Goal: Information Seeking & Learning: Check status

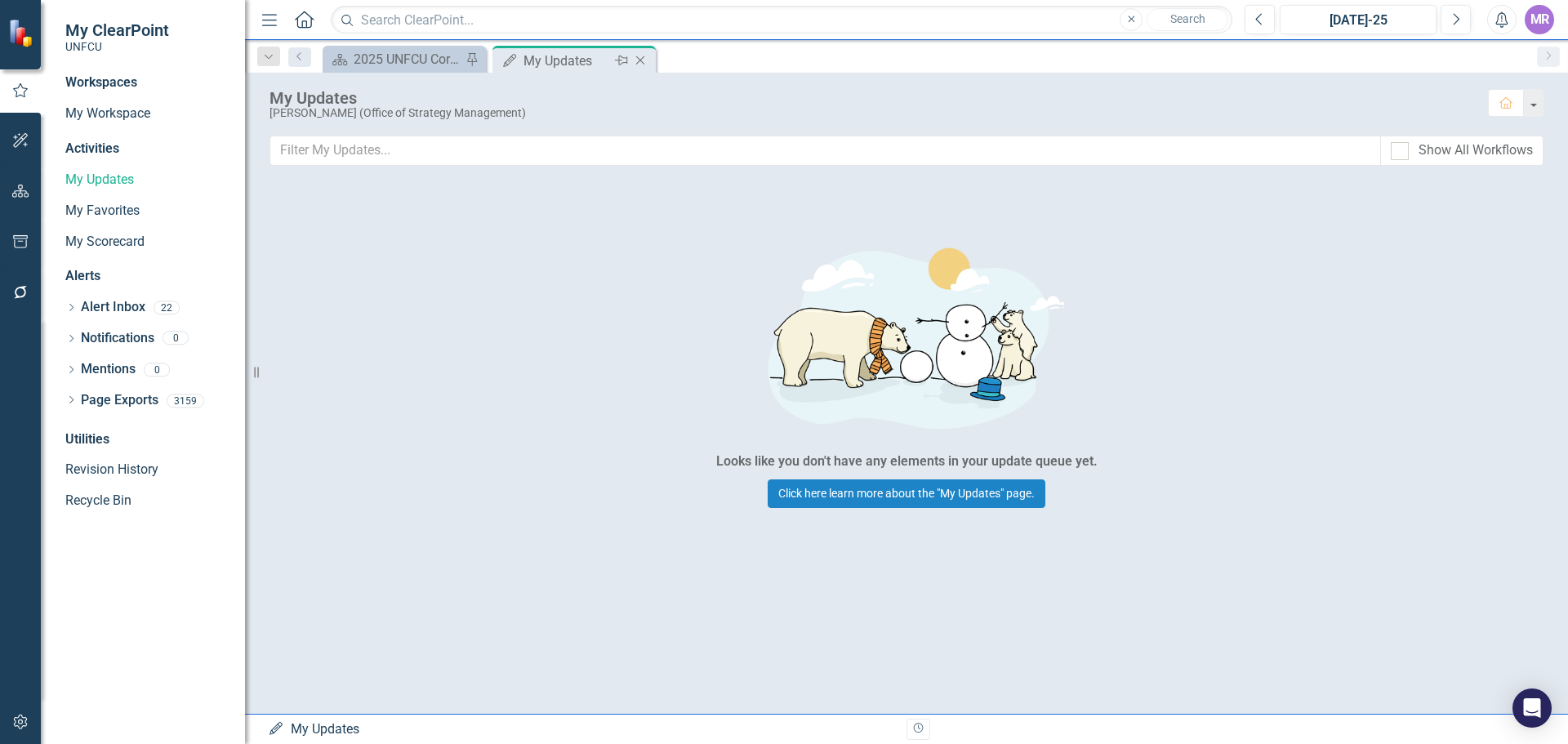
click at [640, 66] on icon "Close" at bounding box center [640, 60] width 16 height 13
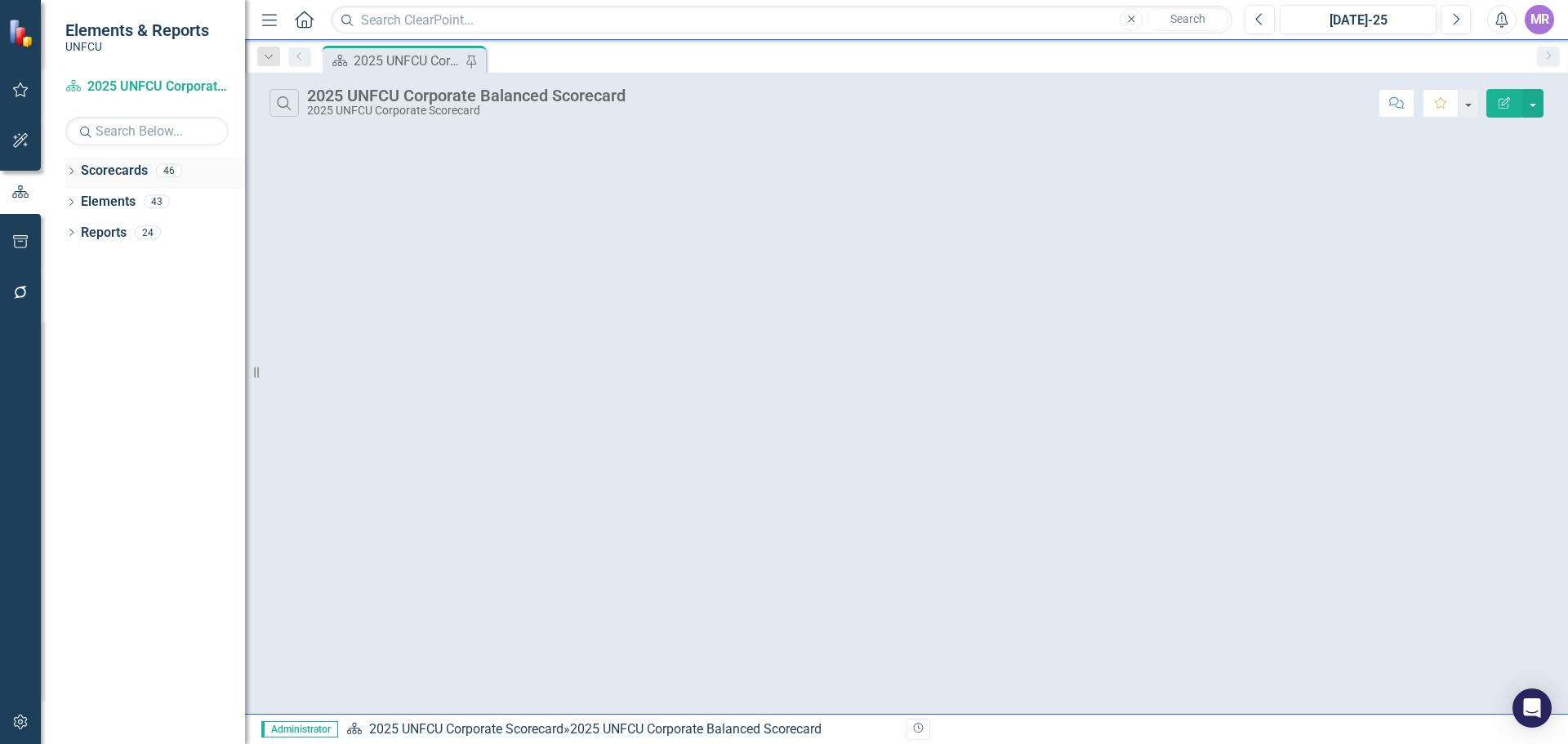
click at [75, 172] on icon "Dropdown" at bounding box center [71, 173] width 12 height 9
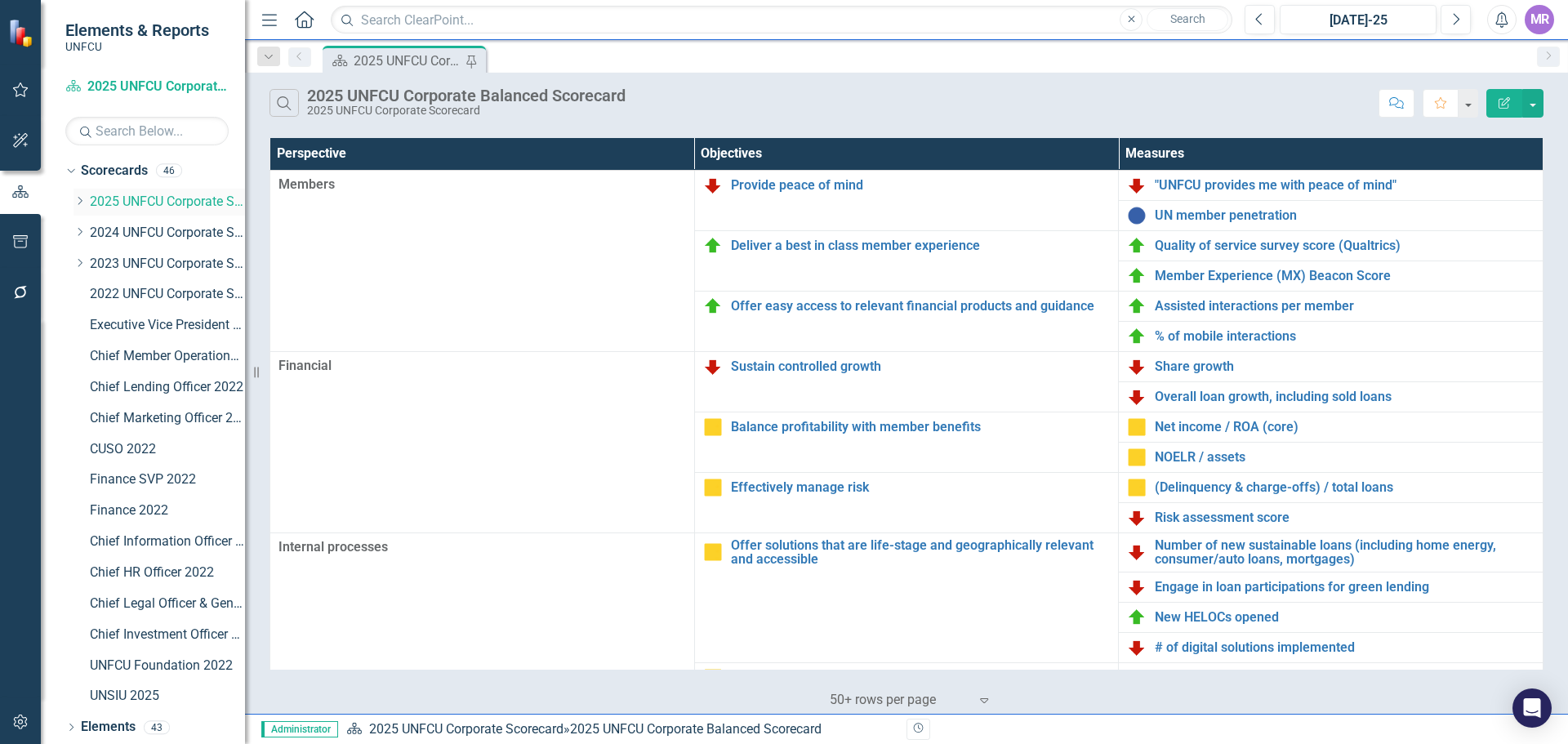
click at [75, 203] on icon "Dropdown" at bounding box center [80, 201] width 13 height 10
click at [150, 255] on link "Information Technology & Security 2025" at bounding box center [176, 264] width 139 height 18
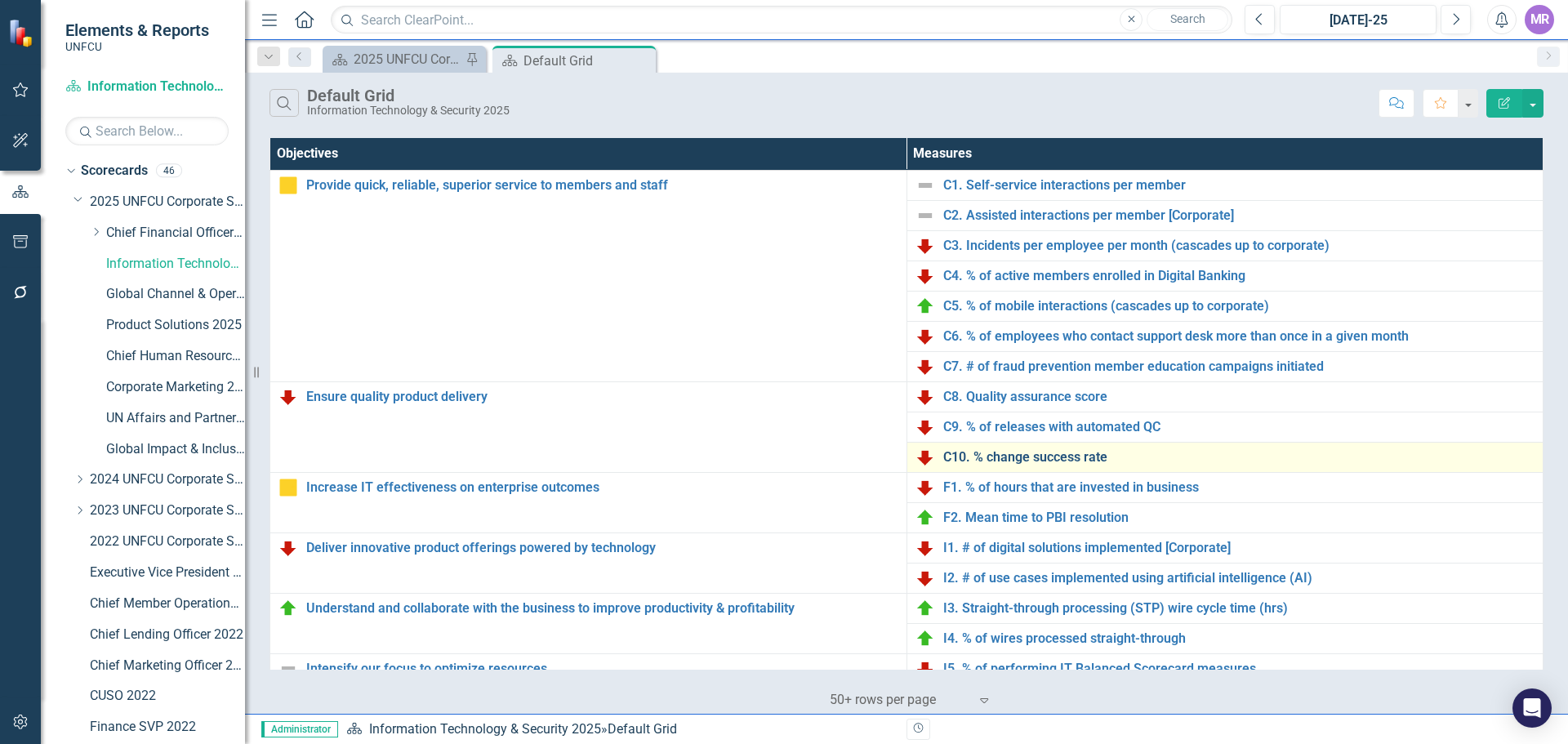
click at [1069, 454] on link "C10. % change success rate" at bounding box center [1239, 458] width 592 height 15
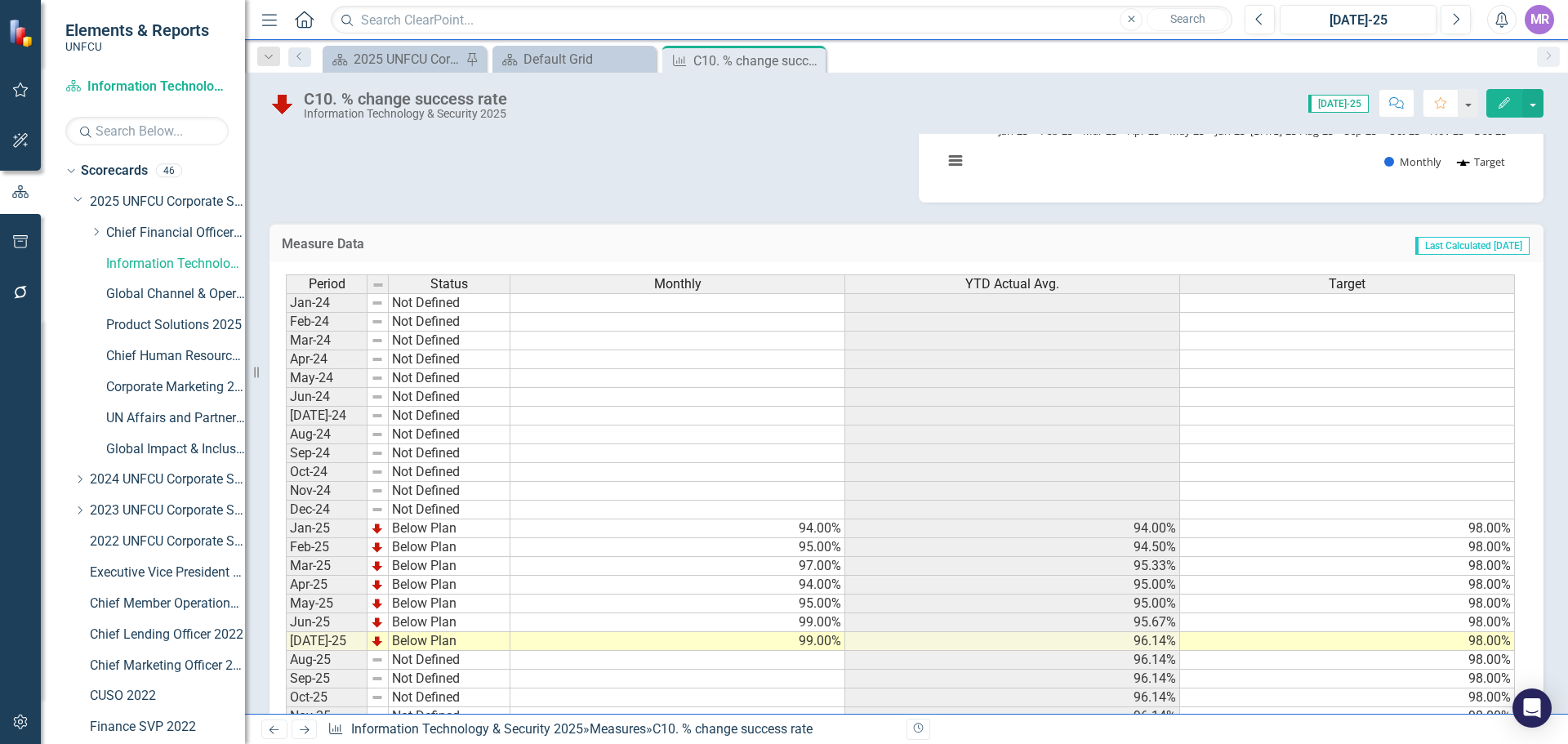
scroll to position [317, 0]
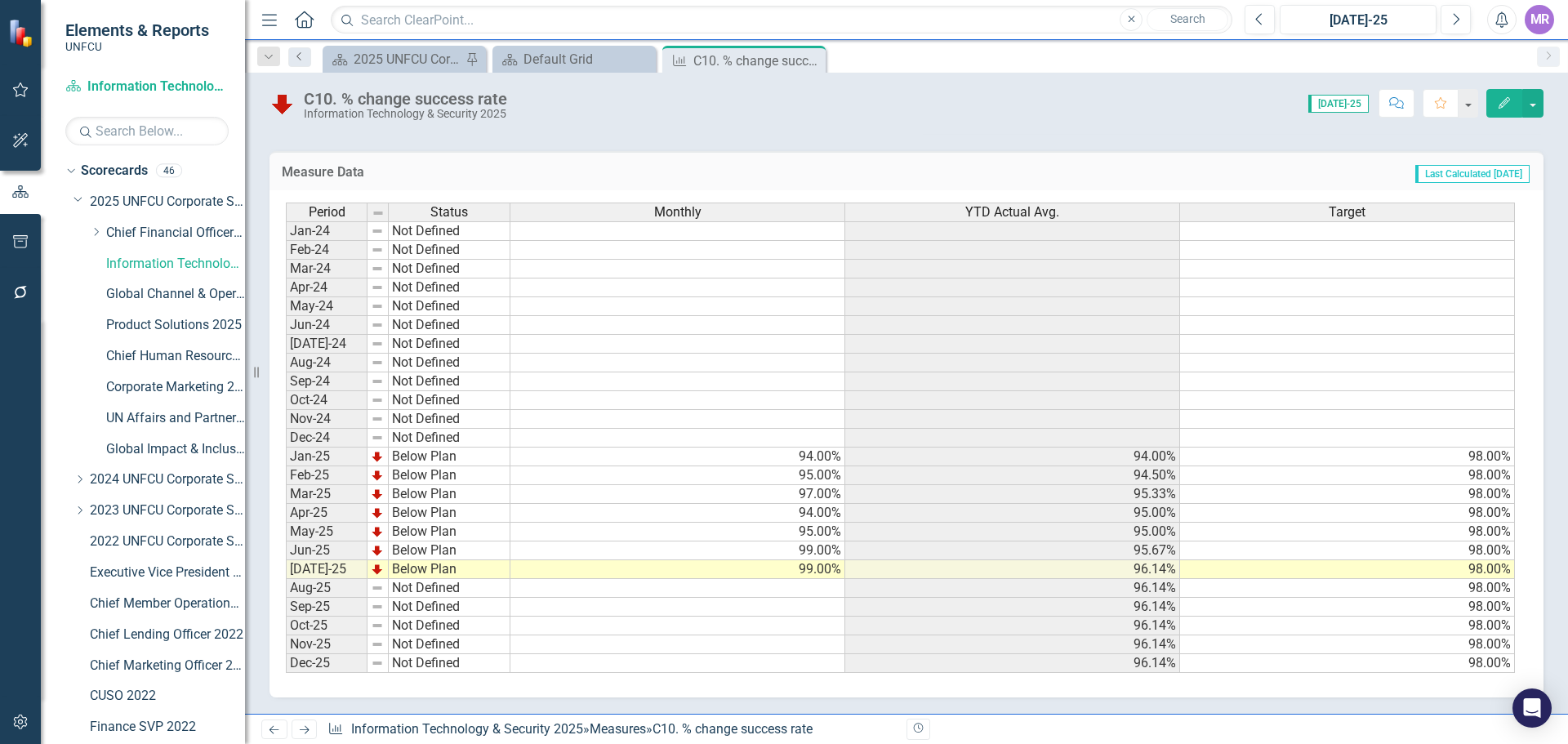
click at [295, 54] on icon "Previous" at bounding box center [300, 56] width 13 height 10
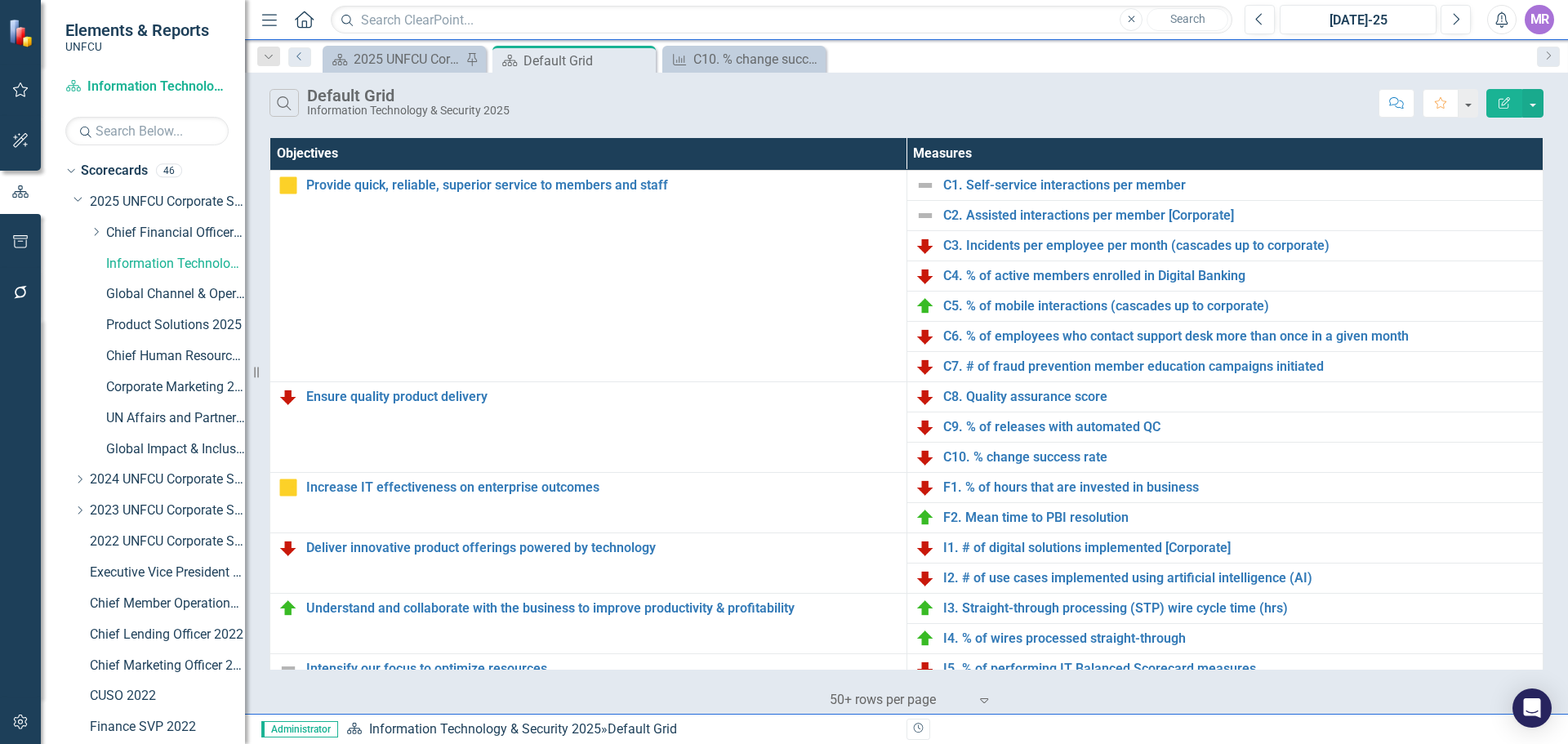
scroll to position [490, 0]
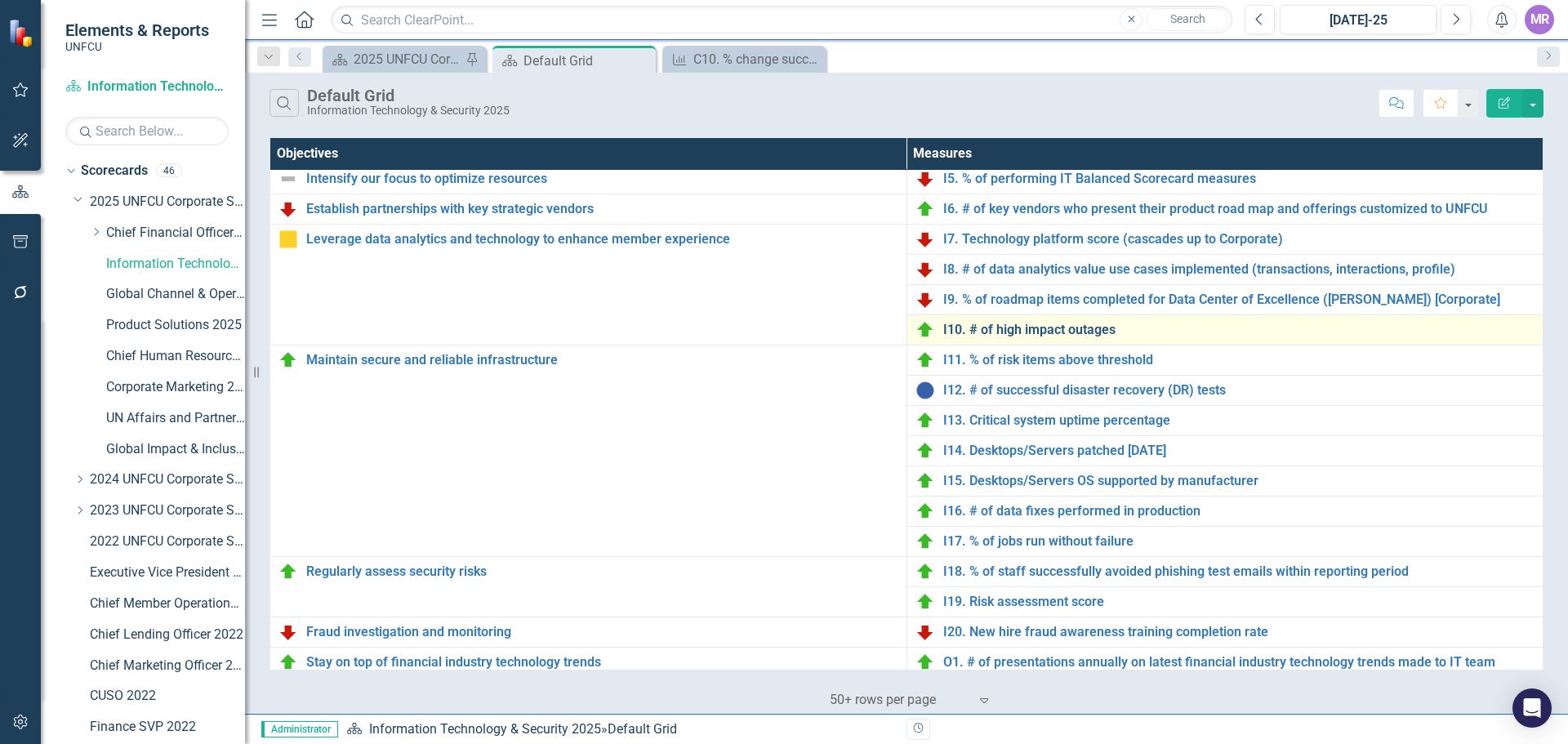
click at [1018, 329] on link "I10. # of high impact outages" at bounding box center [1239, 330] width 592 height 15
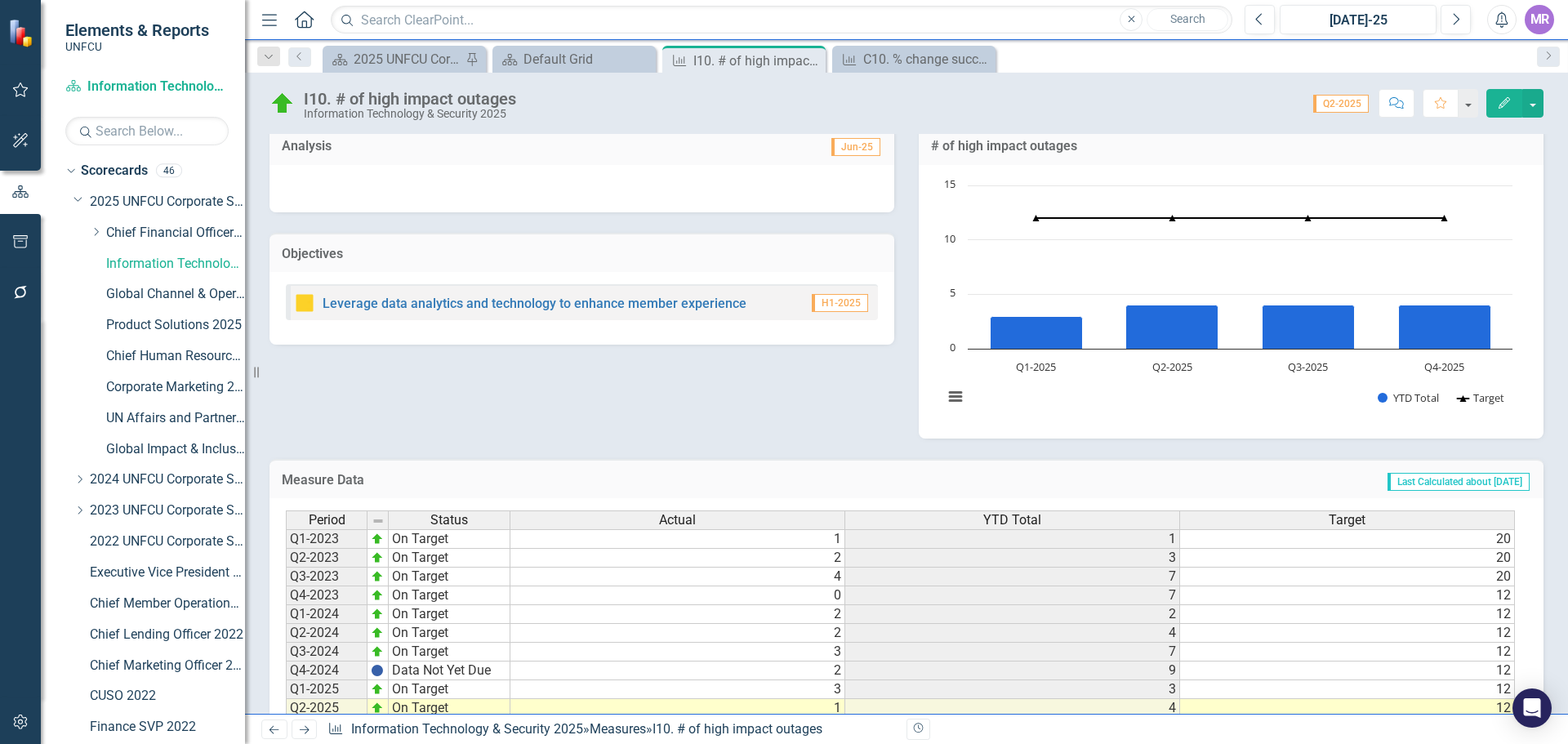
scroll to position [91, 0]
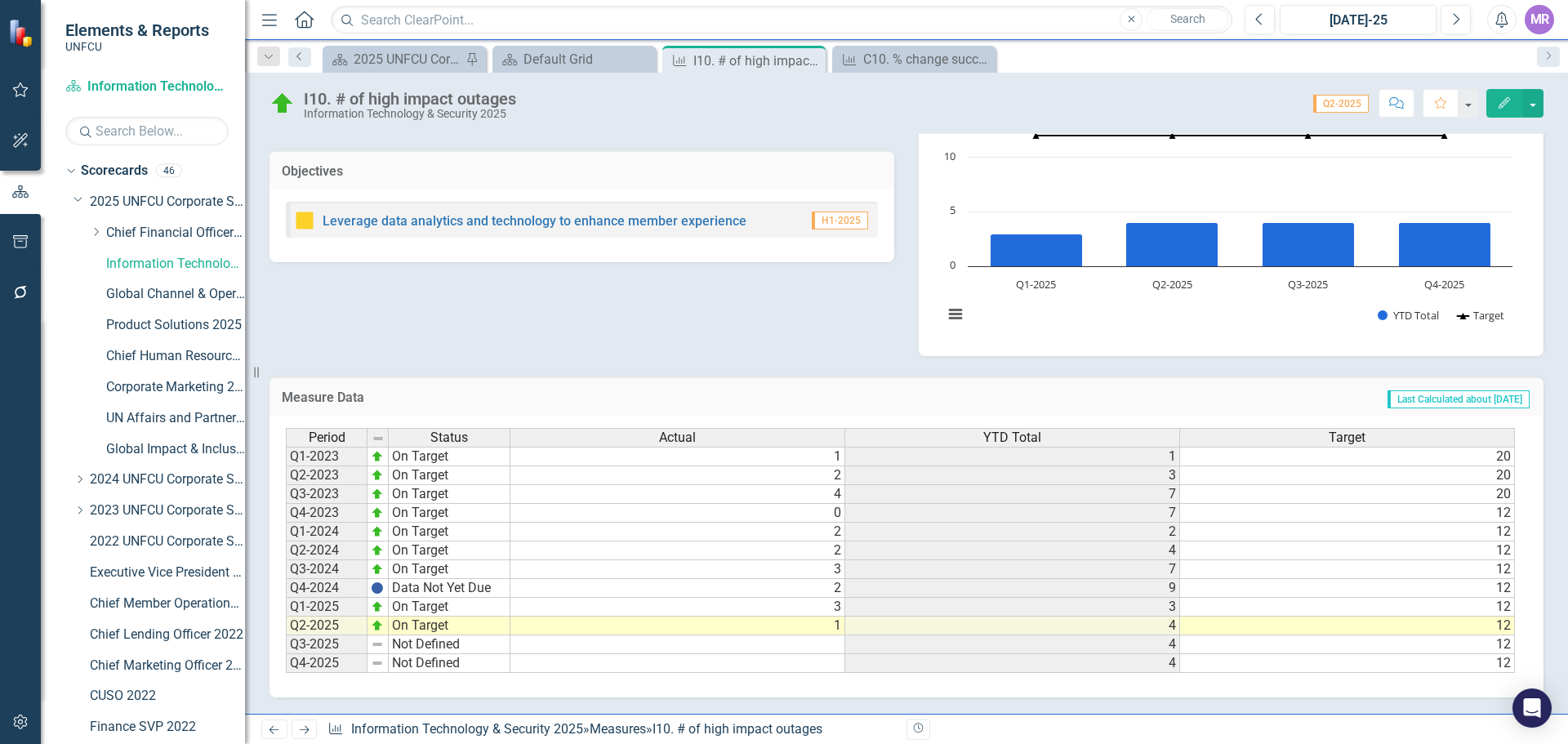
click at [302, 62] on link "Previous" at bounding box center [299, 56] width 23 height 19
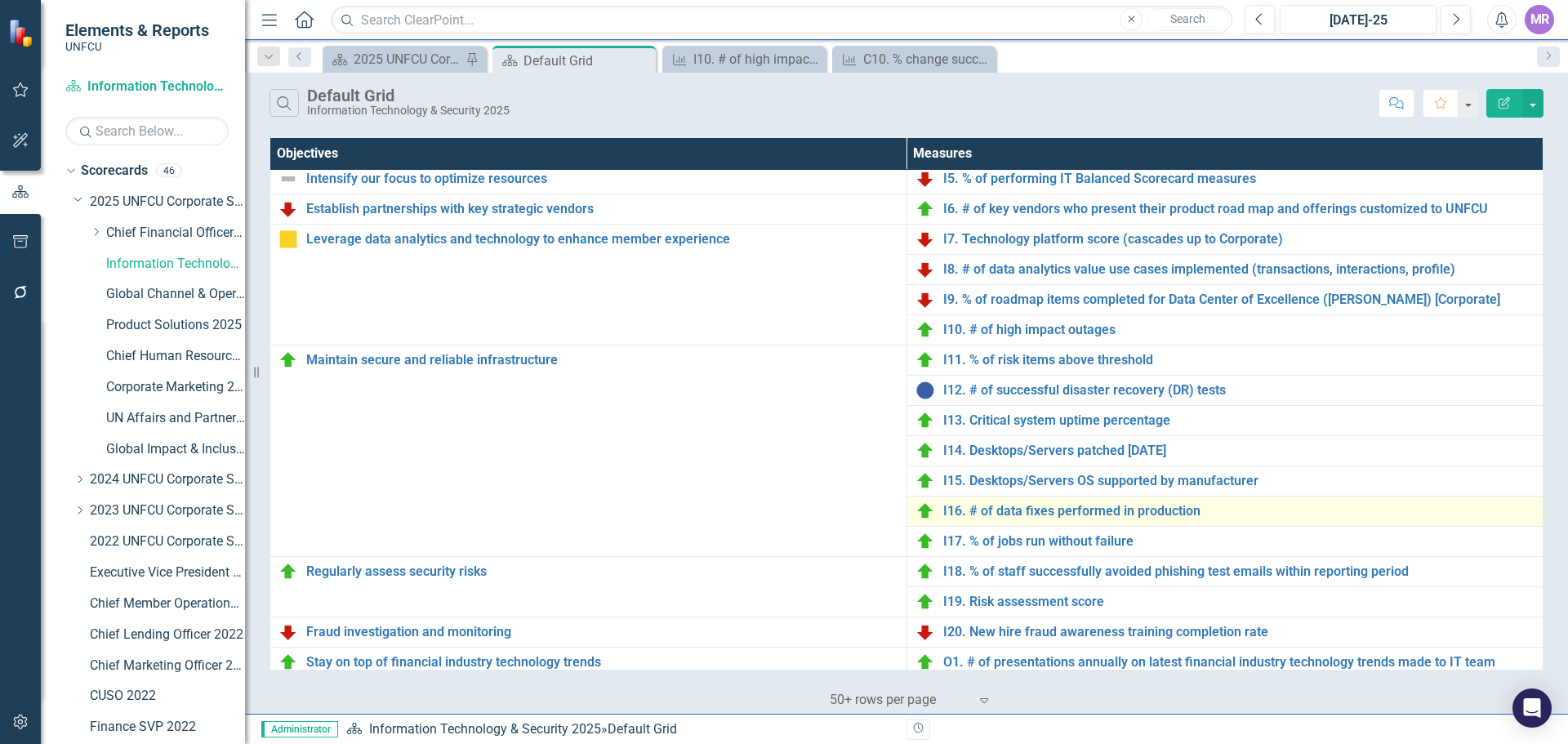
scroll to position [619, 0]
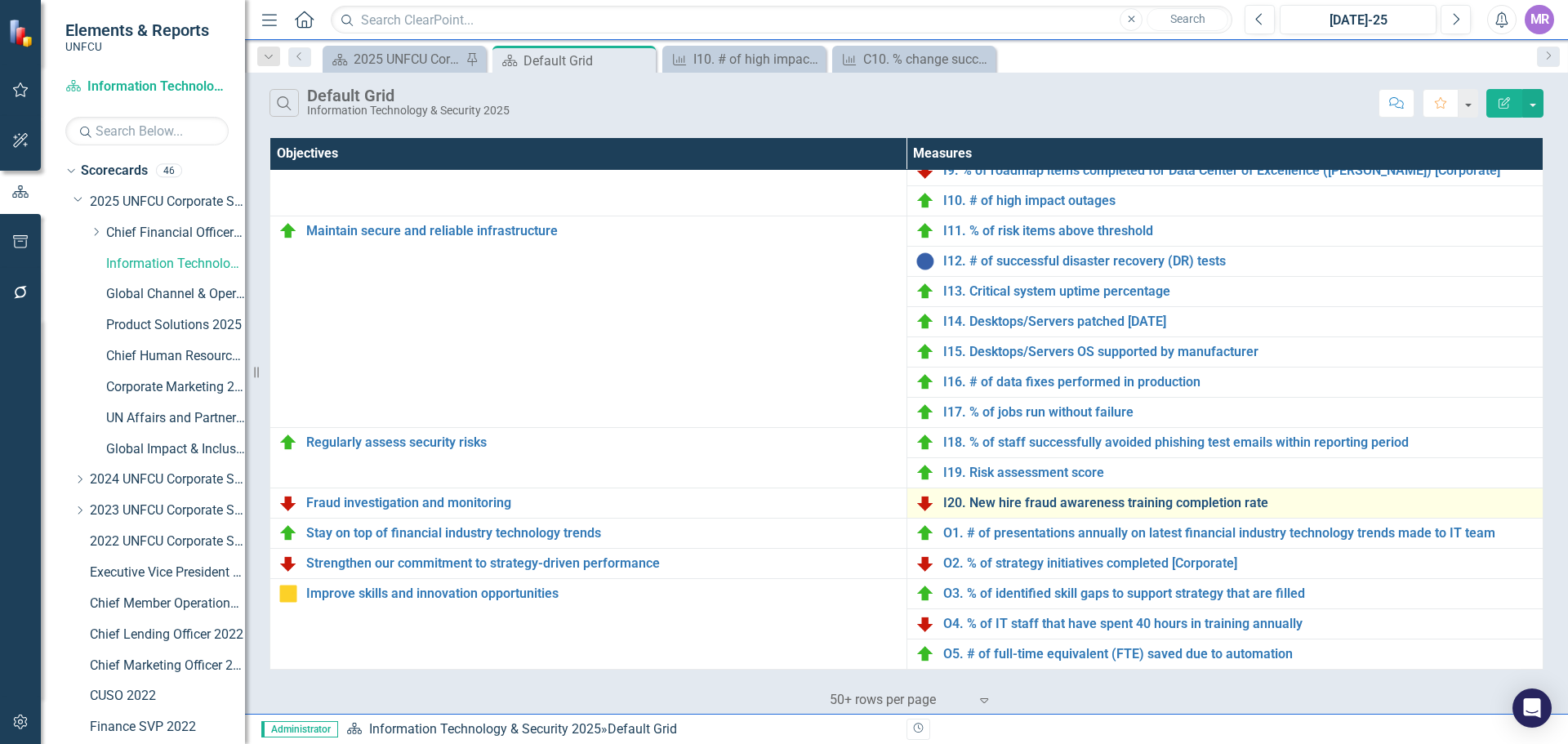
click at [1252, 507] on link "I20. New hire fraud awareness training completion rate" at bounding box center [1239, 503] width 592 height 15
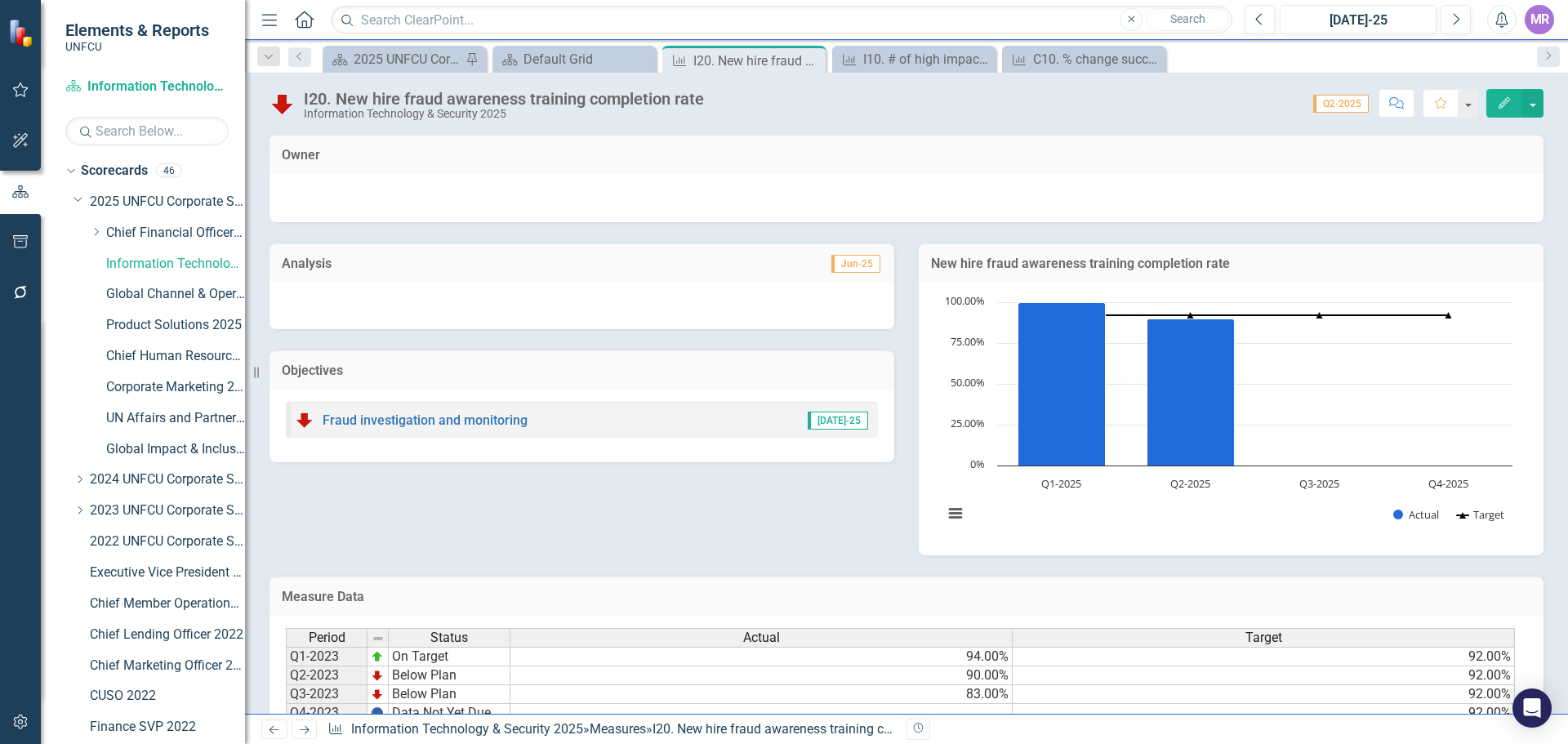
scroll to position [200, 0]
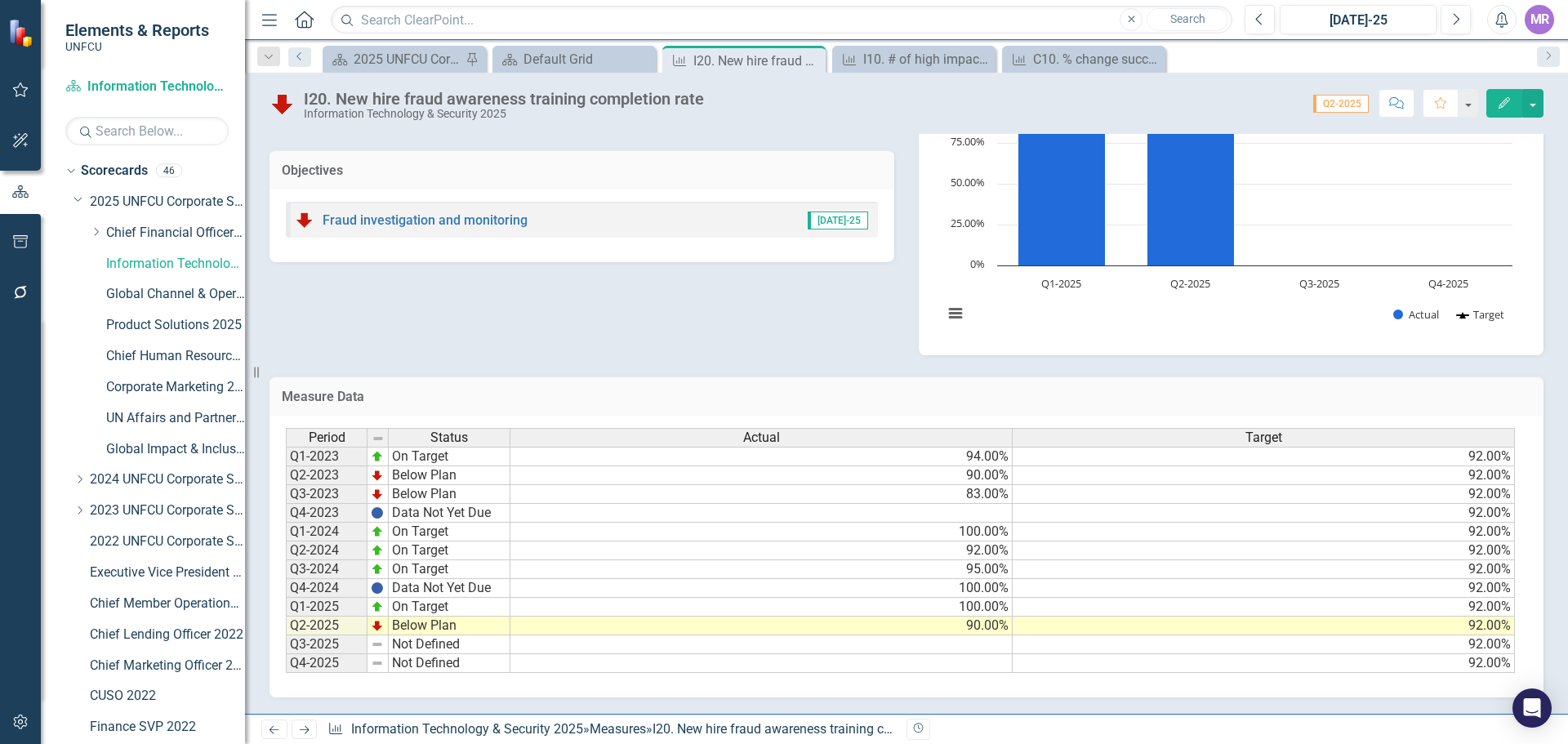
drag, startPoint x: 302, startPoint y: 57, endPoint x: 315, endPoint y: 66, distance: 15.8
click at [302, 57] on icon "Previous" at bounding box center [300, 56] width 13 height 10
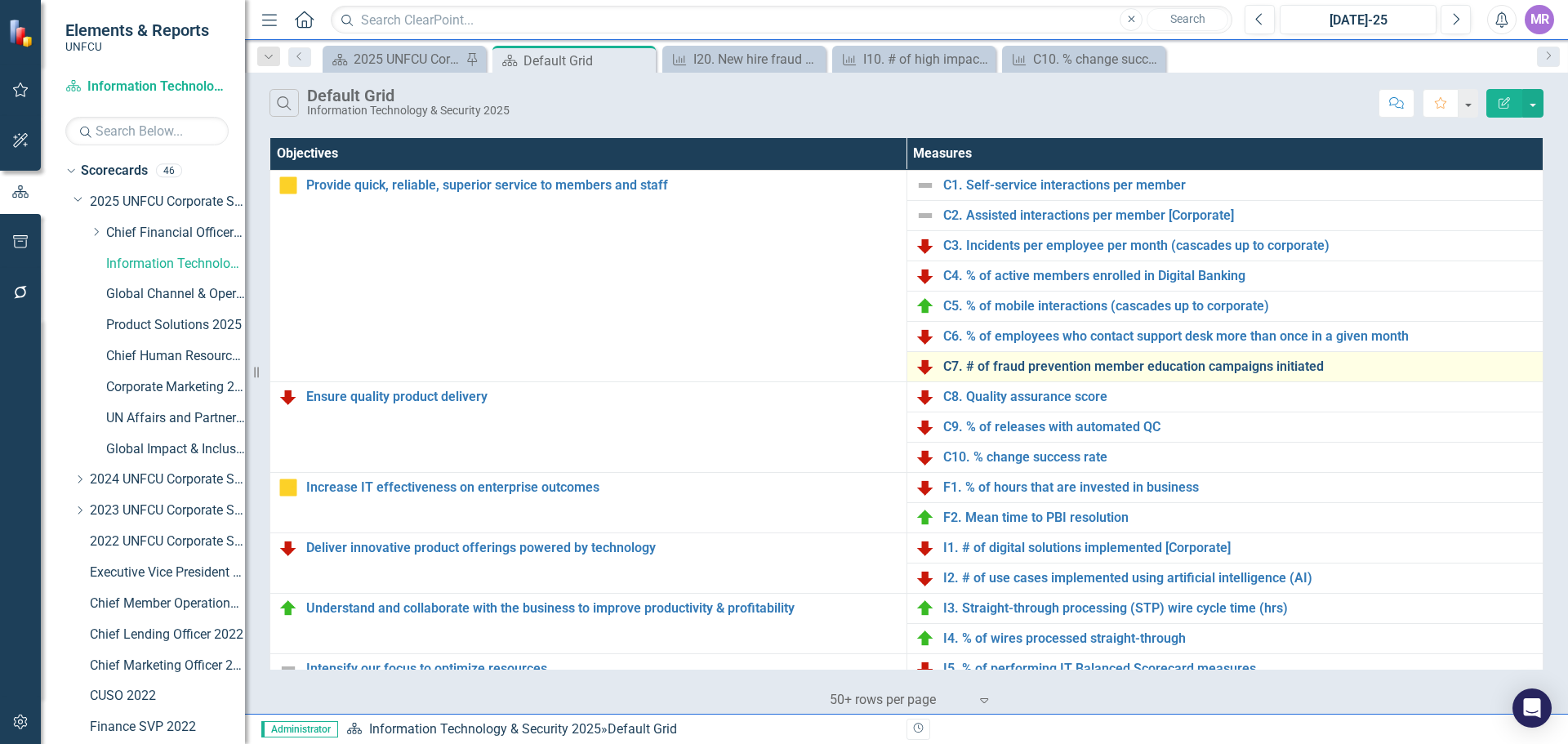
click at [1148, 360] on link "C7. # of fraud prevention member education campaigns initiated" at bounding box center [1239, 367] width 592 height 15
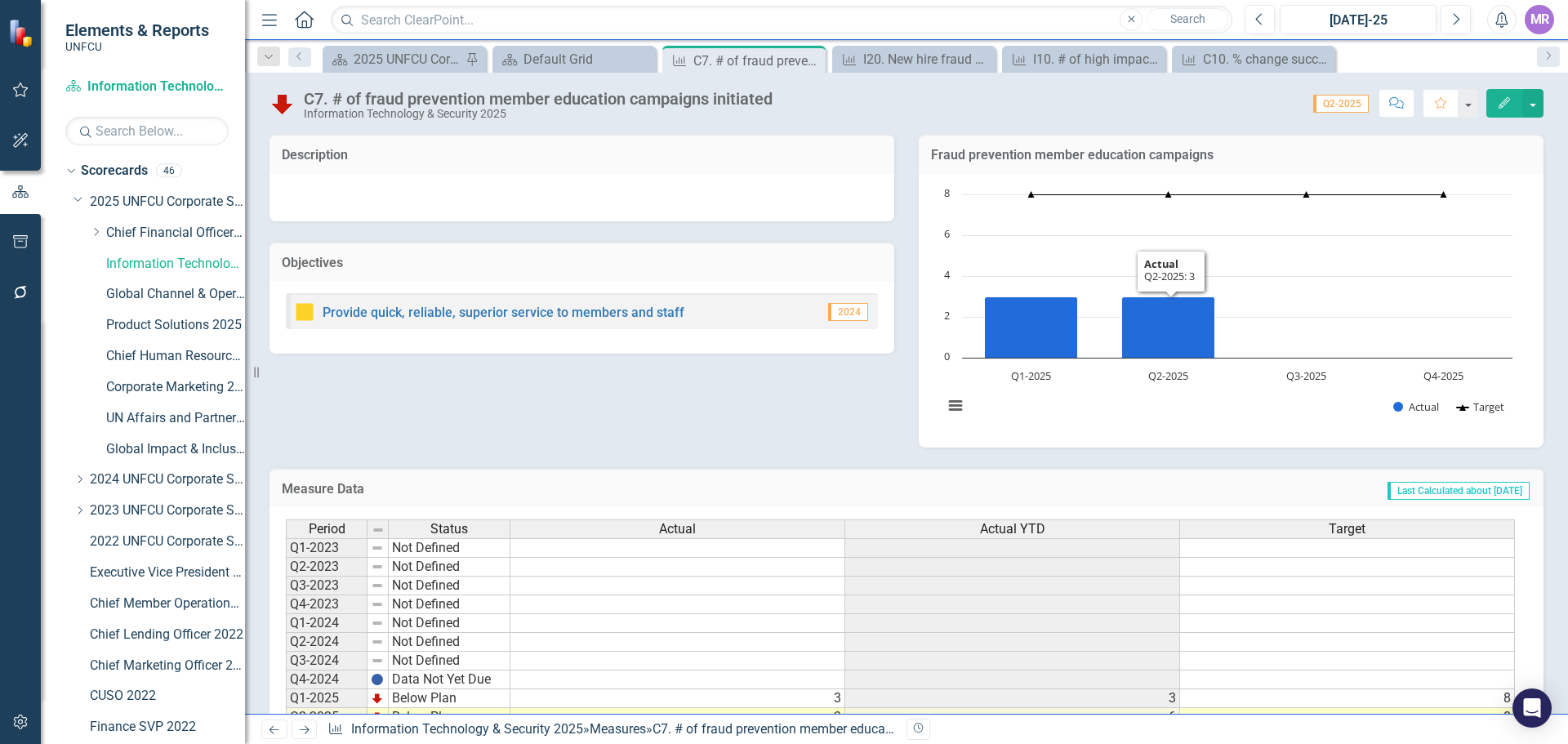
scroll to position [91, 0]
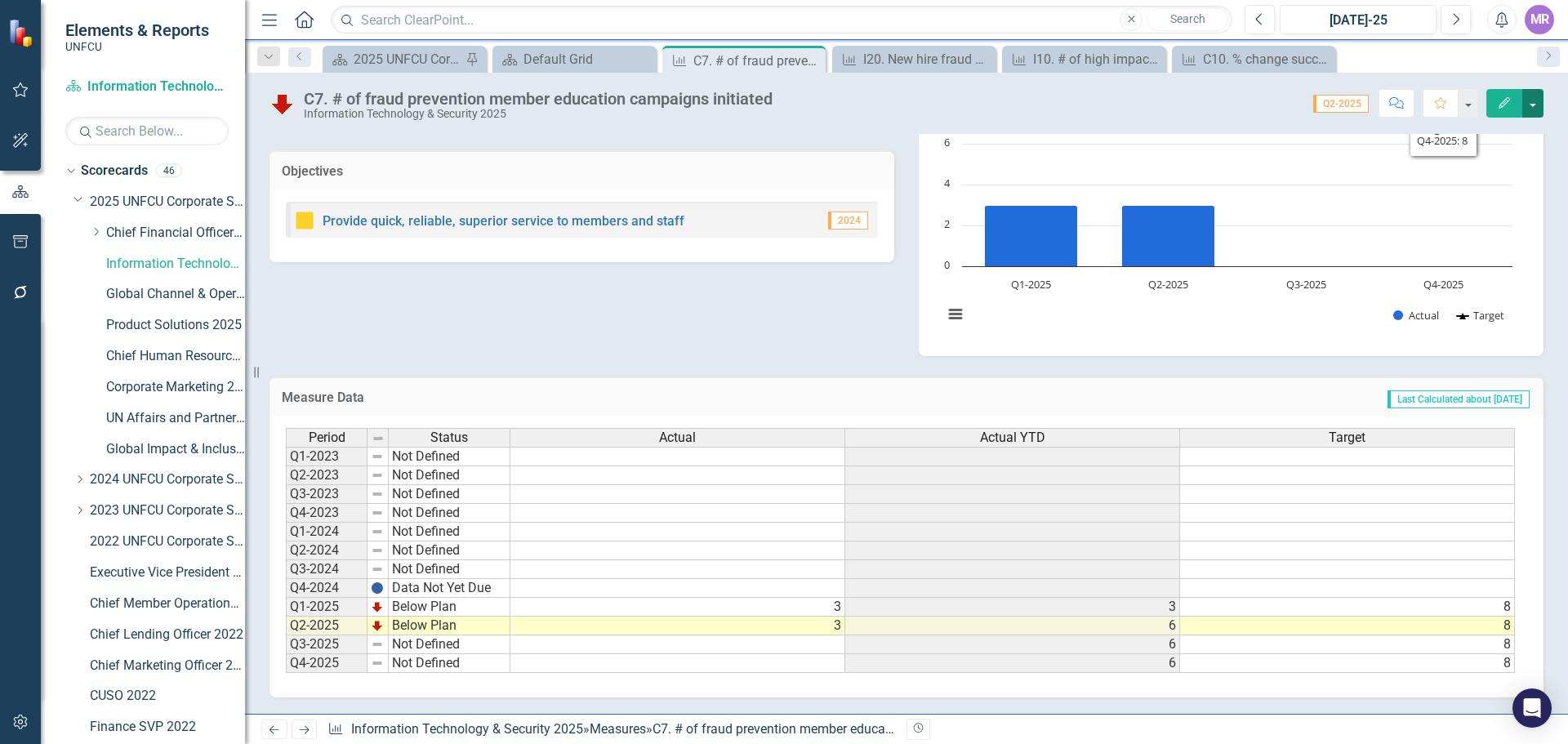
click at [1539, 111] on button "button" at bounding box center [1532, 103] width 21 height 29
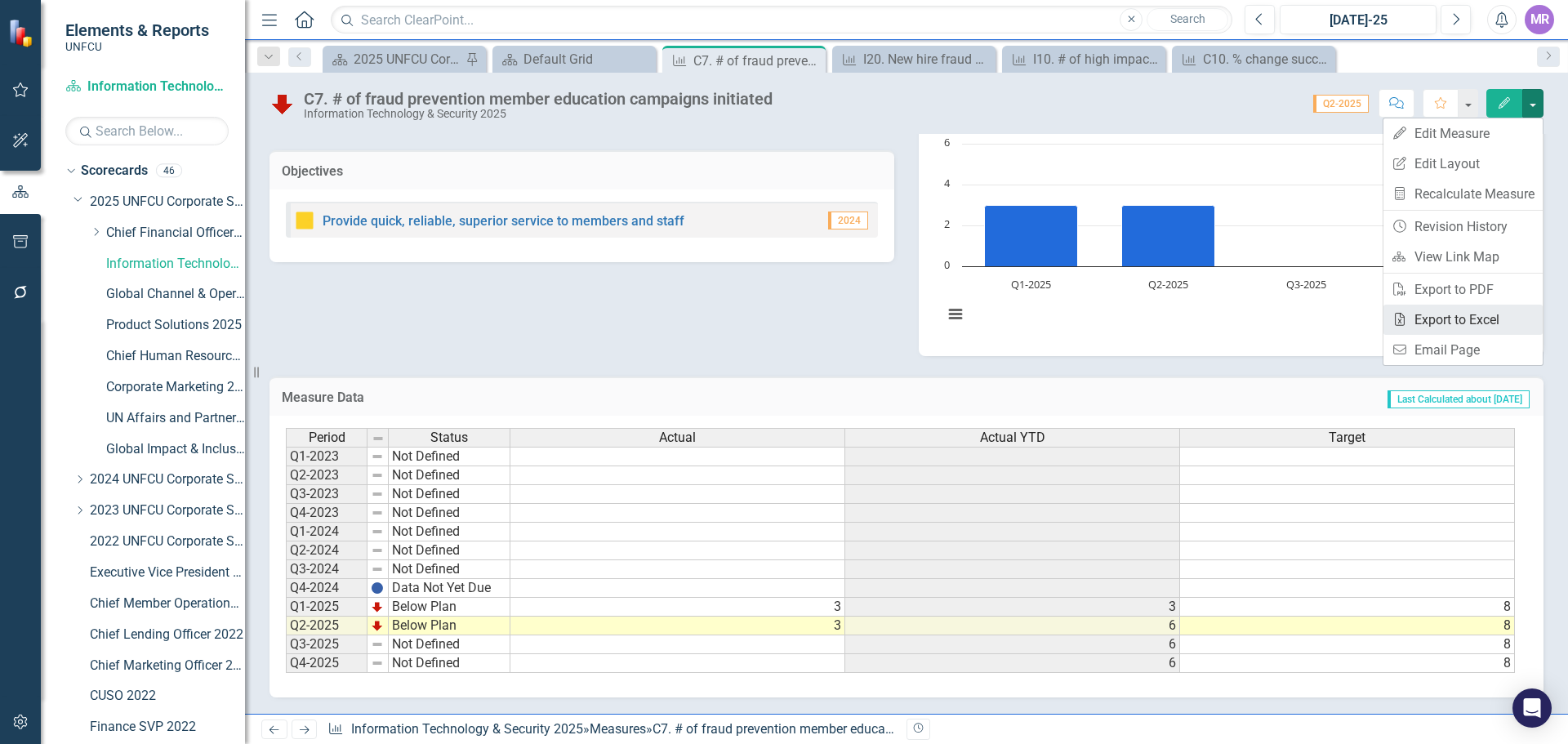
click at [1476, 319] on link "Excel Export to Excel" at bounding box center [1463, 320] width 159 height 30
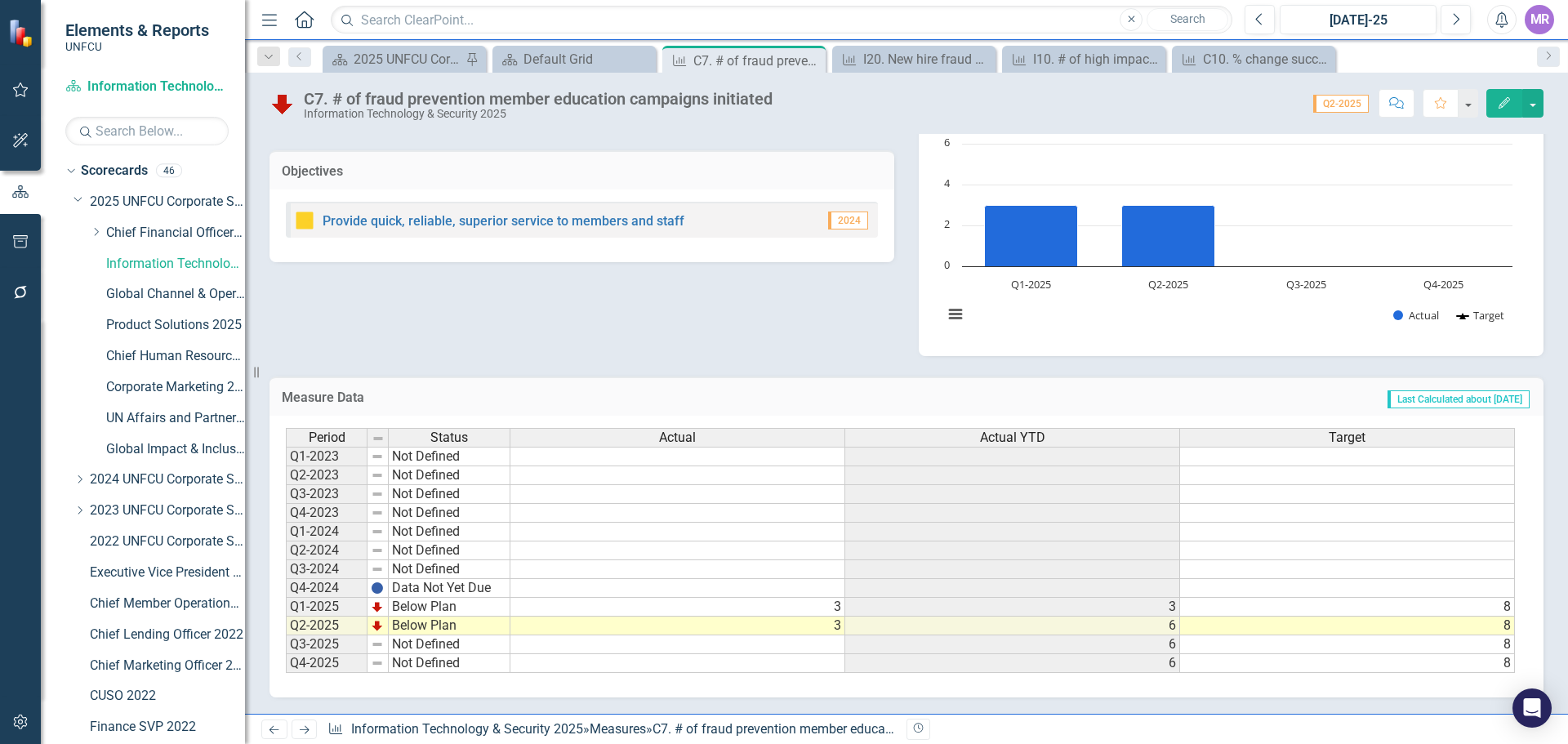
click at [1544, 108] on div "C7. # of fraud prevention member education campaigns initiated Information Tech…" at bounding box center [906, 97] width 1323 height 49
click at [1540, 110] on button "button" at bounding box center [1532, 103] width 21 height 29
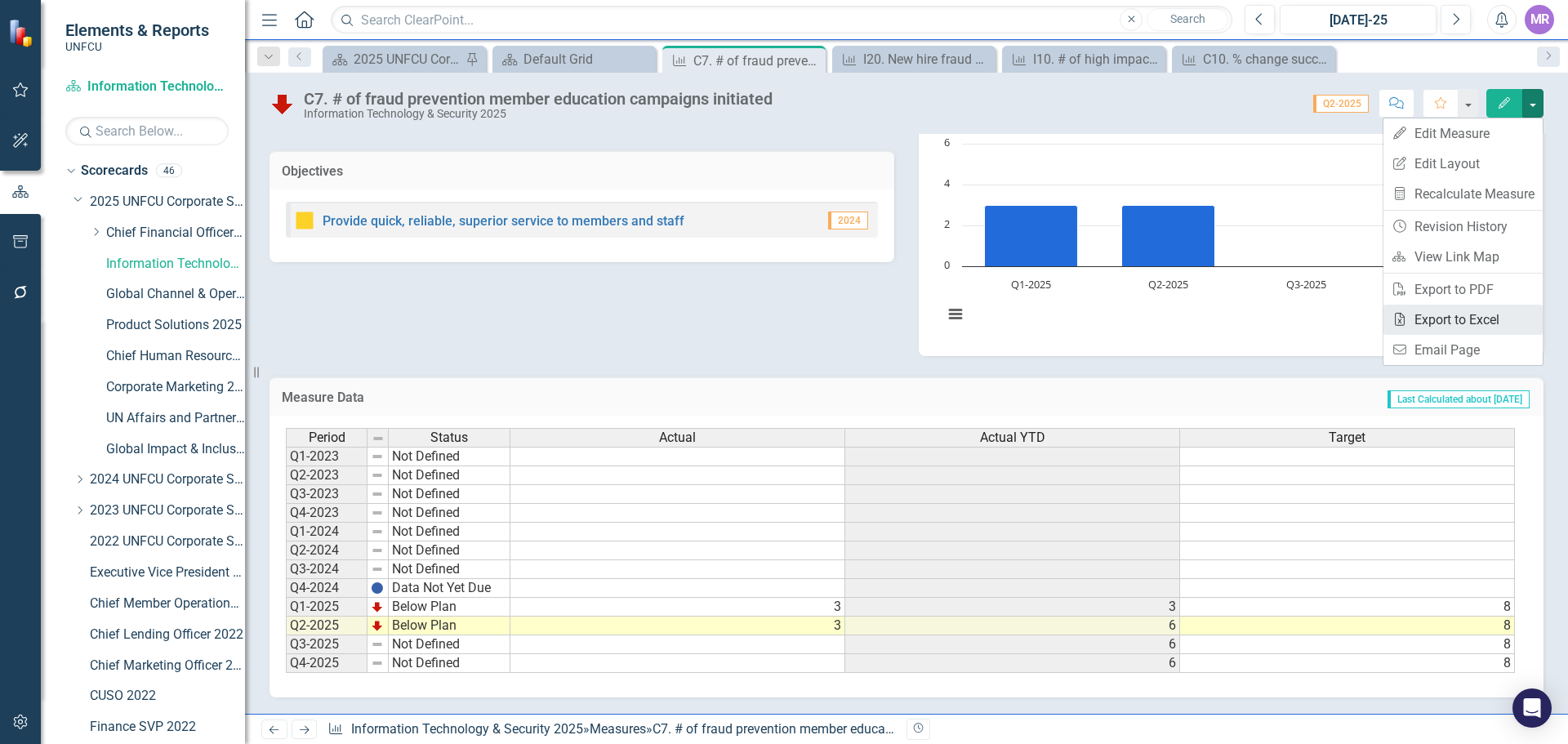
click at [1478, 322] on link "Excel Export to Excel" at bounding box center [1463, 320] width 159 height 30
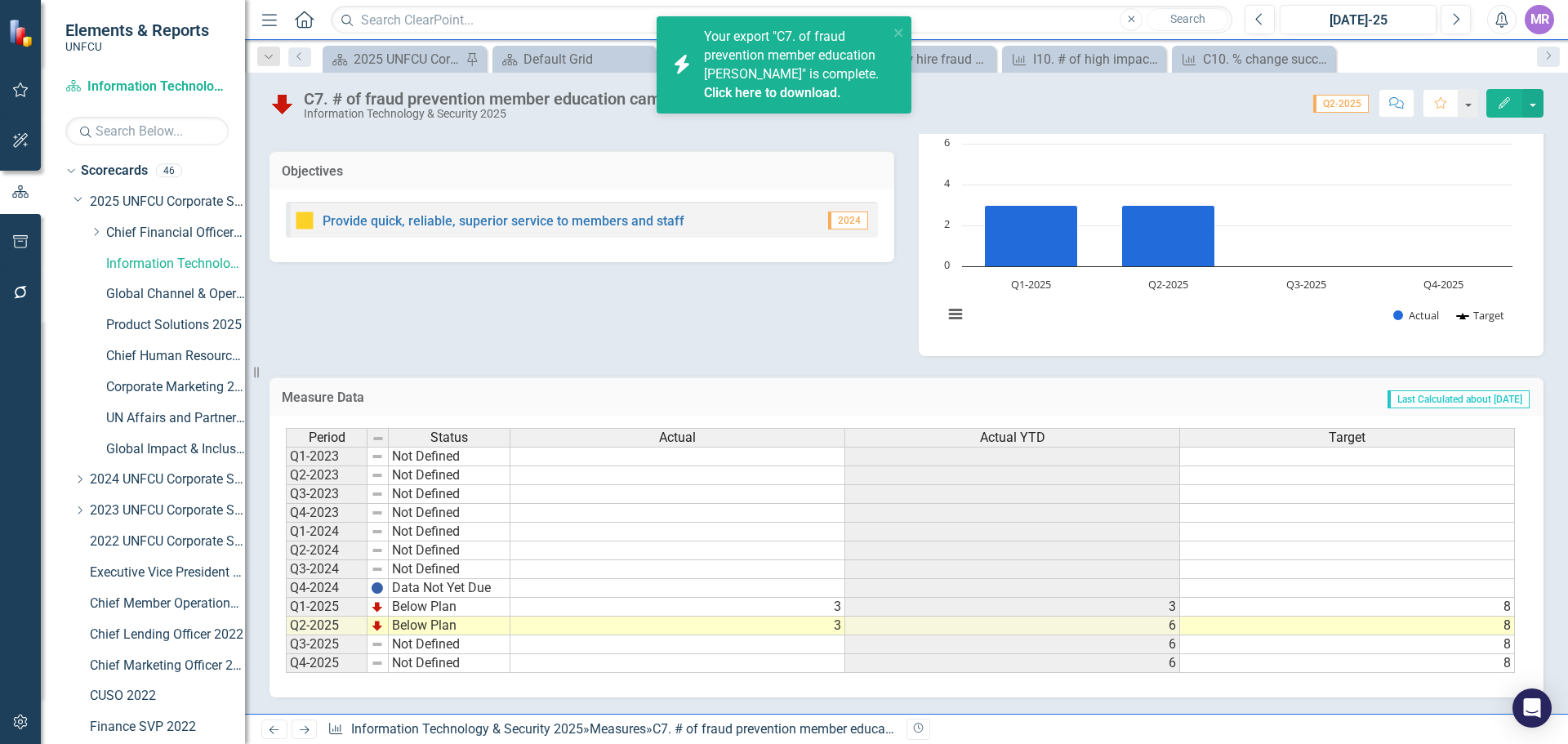
click at [797, 91] on link "Click here to download." at bounding box center [773, 92] width 138 height 16
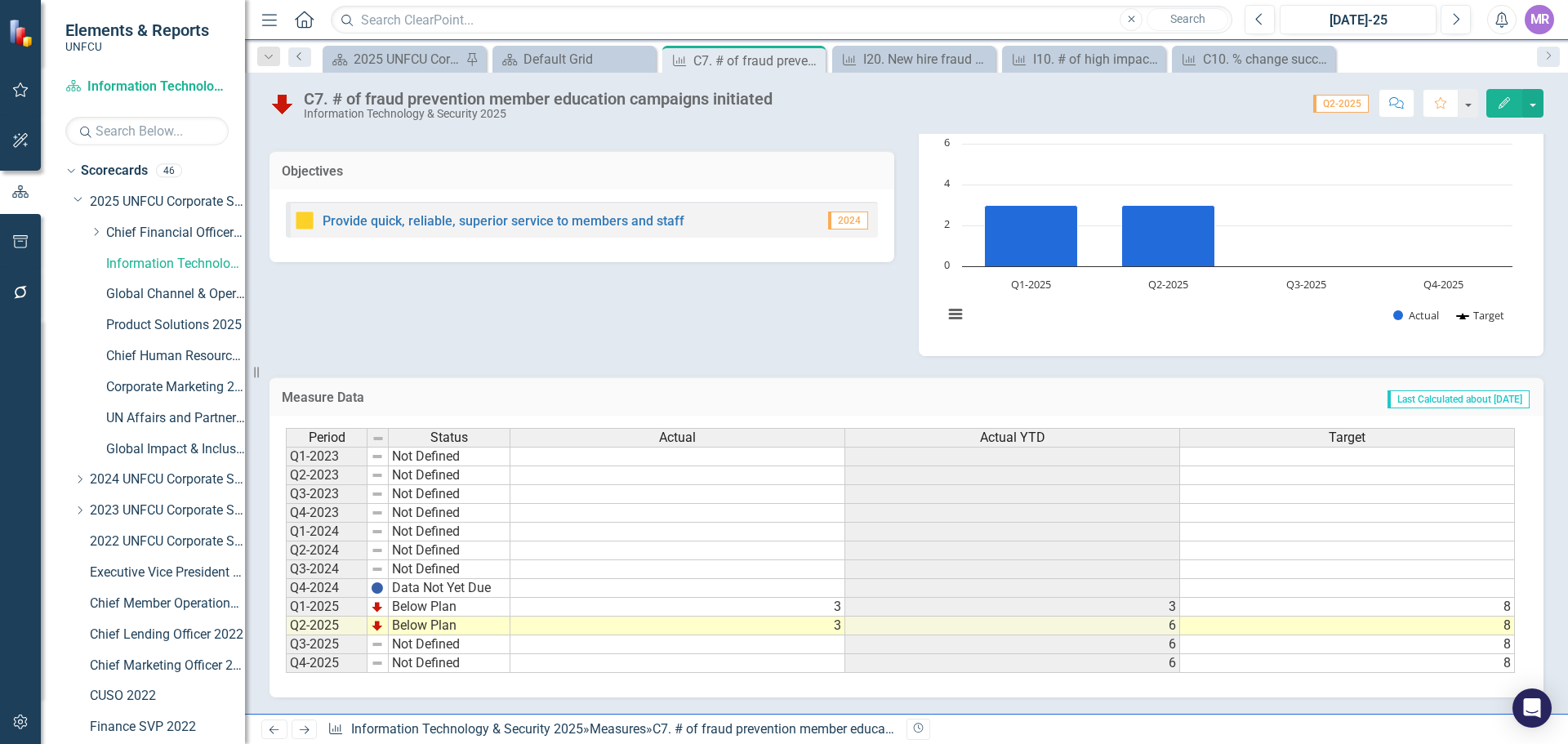
click at [303, 54] on icon "Previous" at bounding box center [300, 56] width 13 height 10
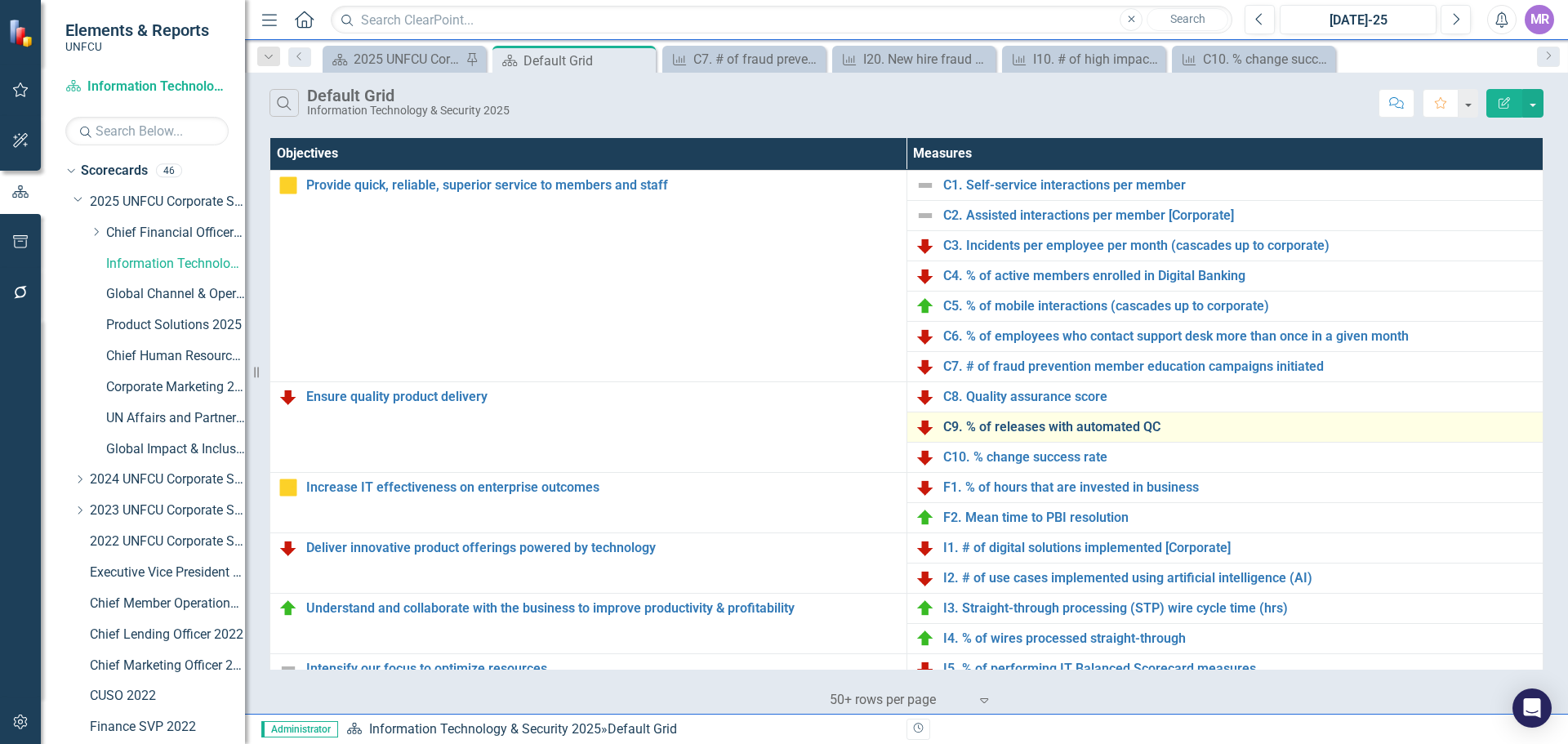
click at [981, 426] on link "C9. % of releases with automated QC" at bounding box center [1239, 428] width 592 height 15
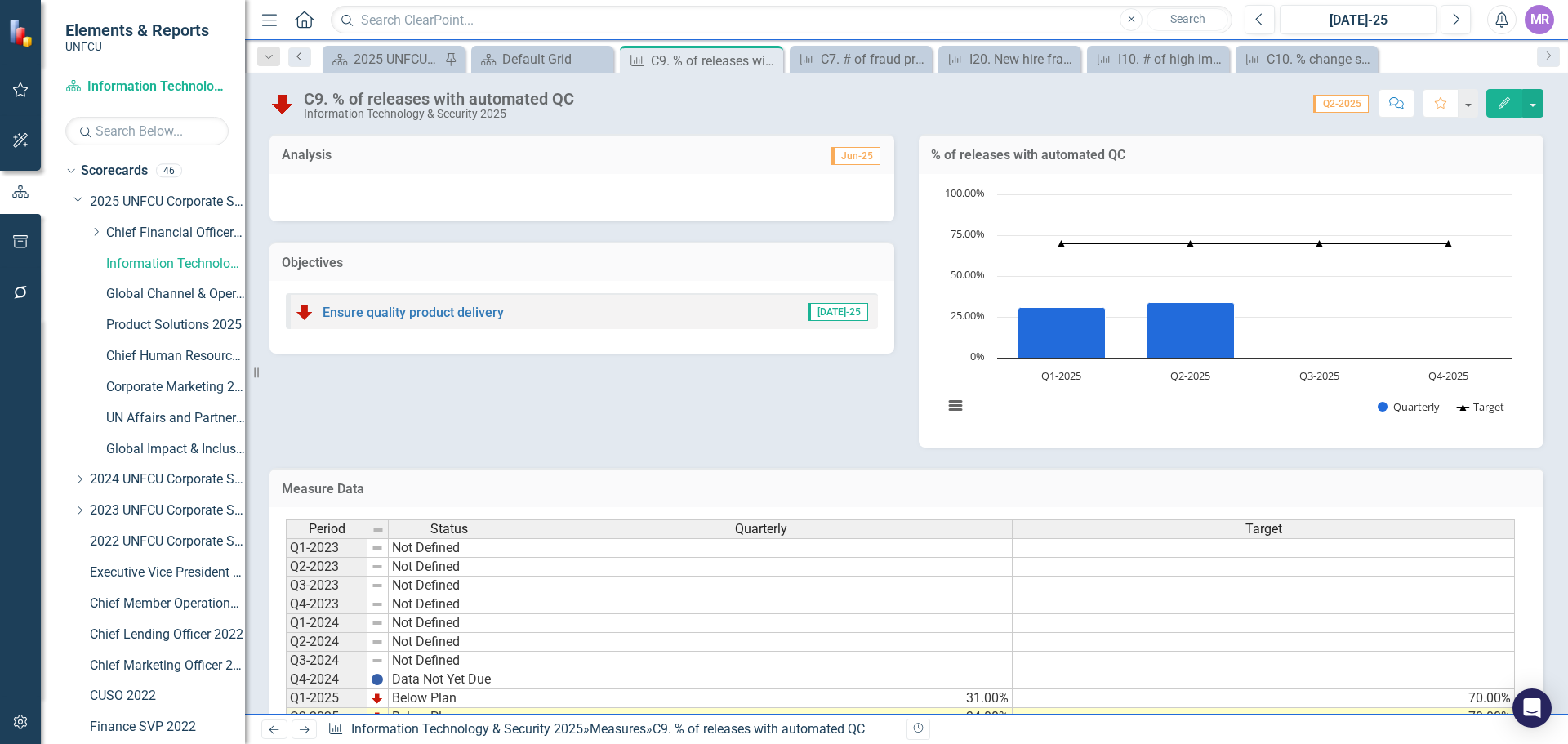
click at [300, 59] on icon "Previous" at bounding box center [300, 56] width 13 height 10
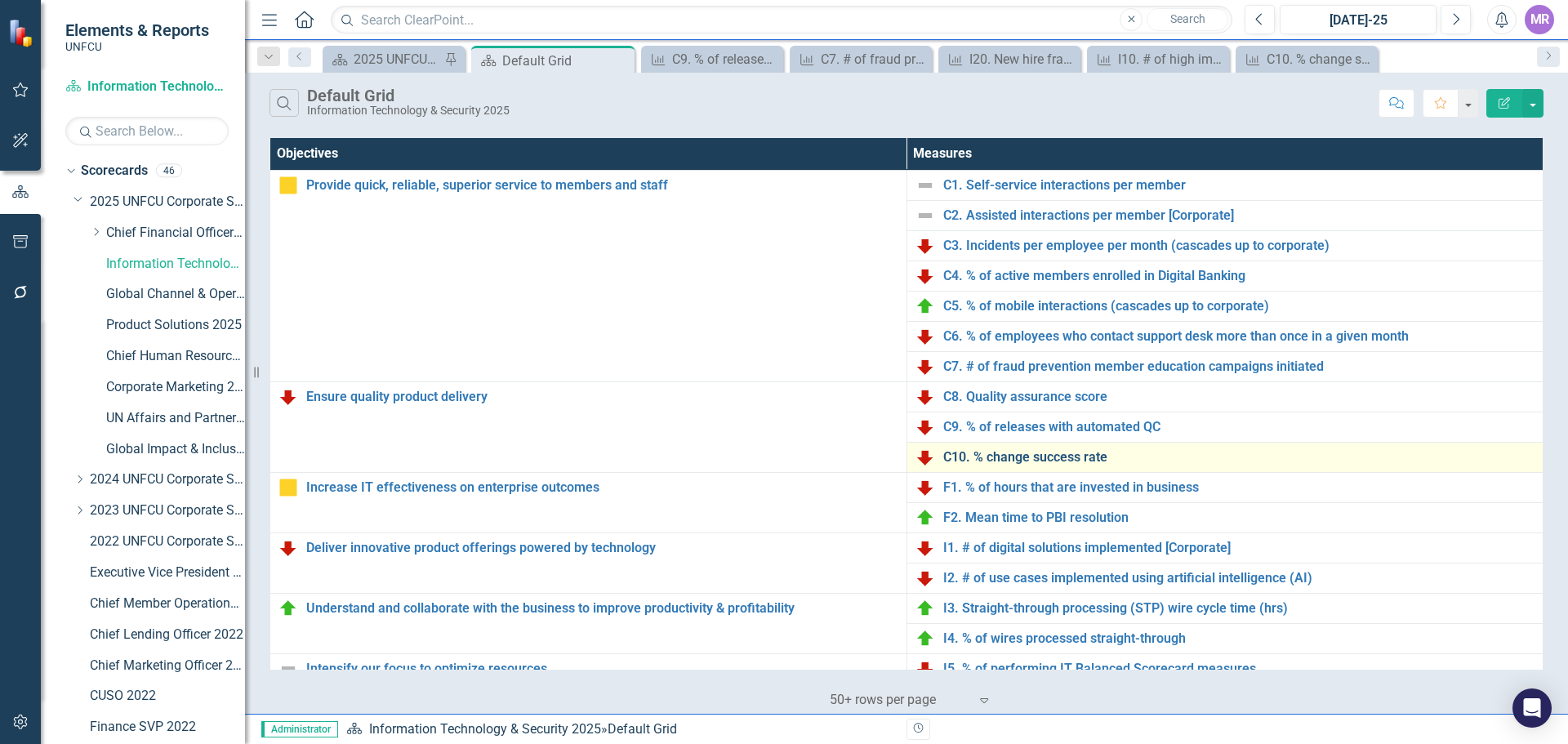
click at [1059, 453] on link "C10. % change success rate" at bounding box center [1239, 458] width 592 height 15
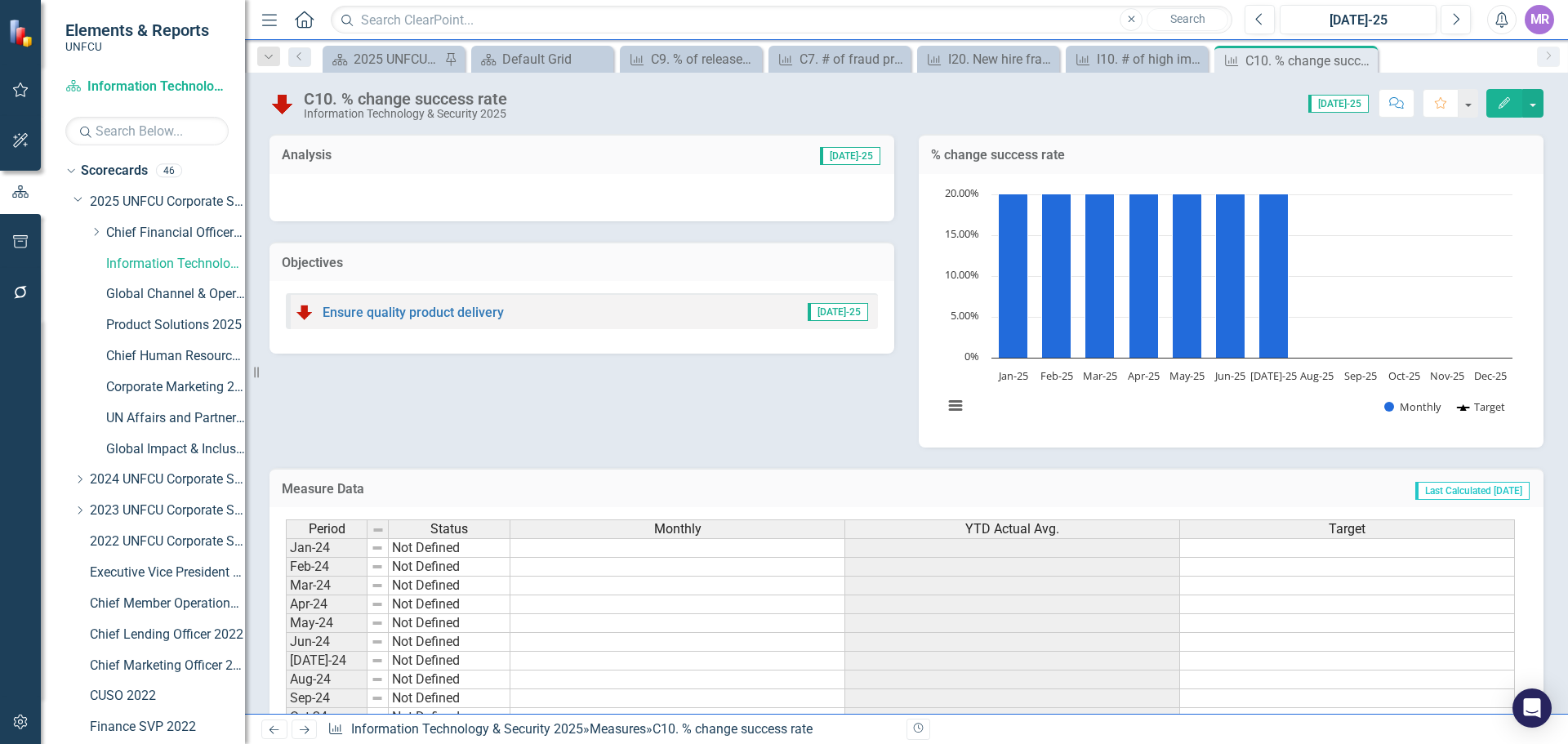
scroll to position [317, 0]
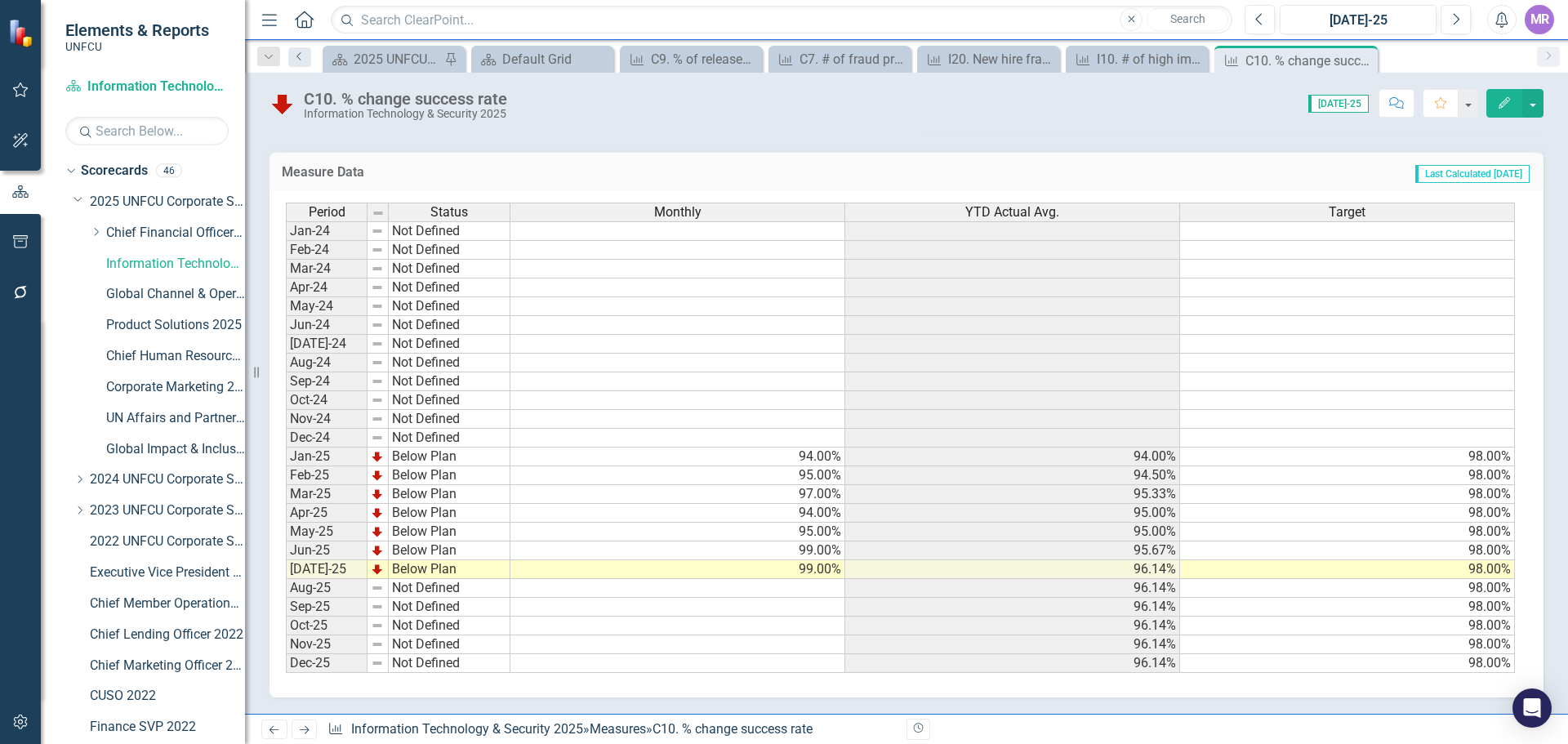
click at [295, 49] on link "Previous" at bounding box center [299, 56] width 23 height 19
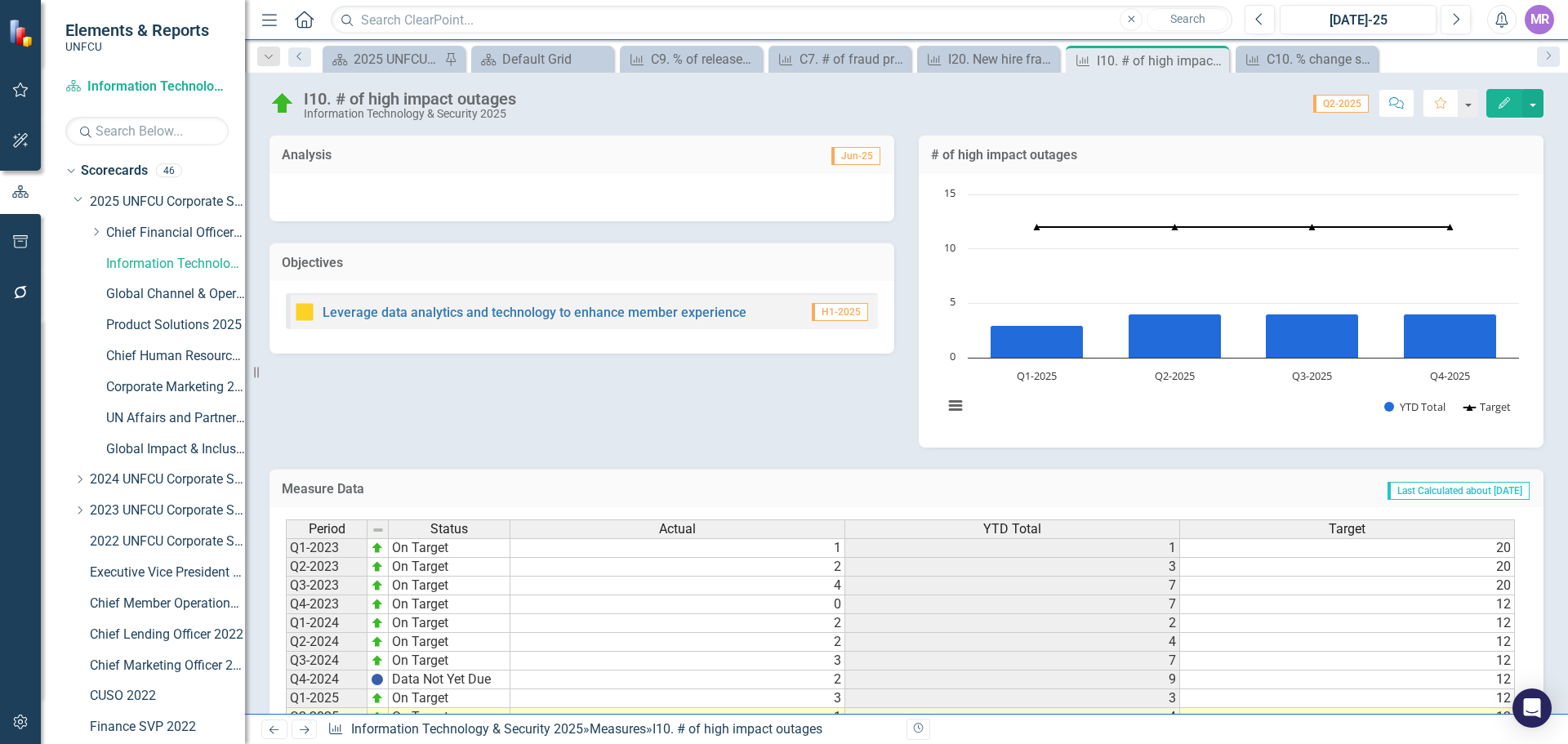
scroll to position [91, 0]
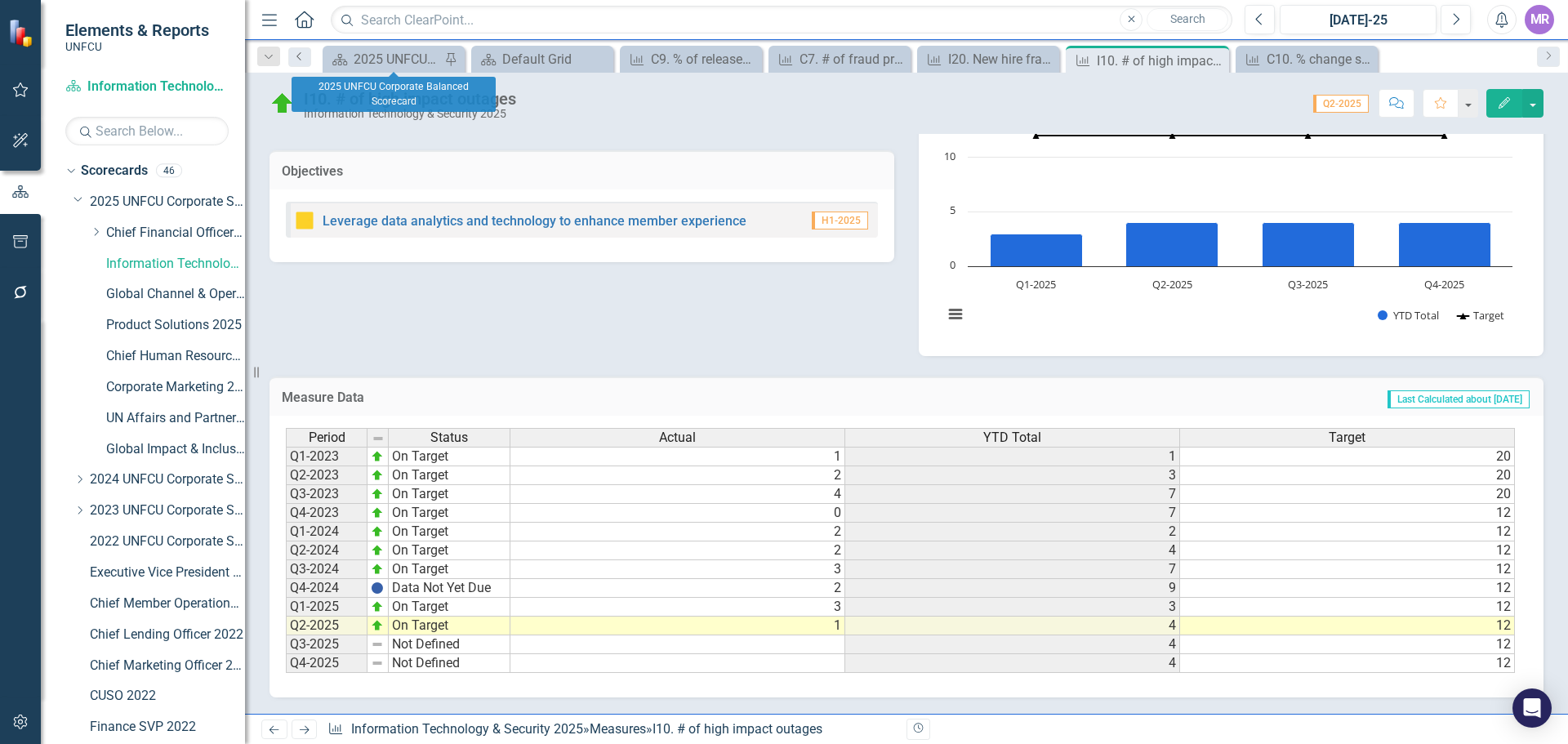
click at [304, 51] on icon "Previous" at bounding box center [300, 56] width 13 height 10
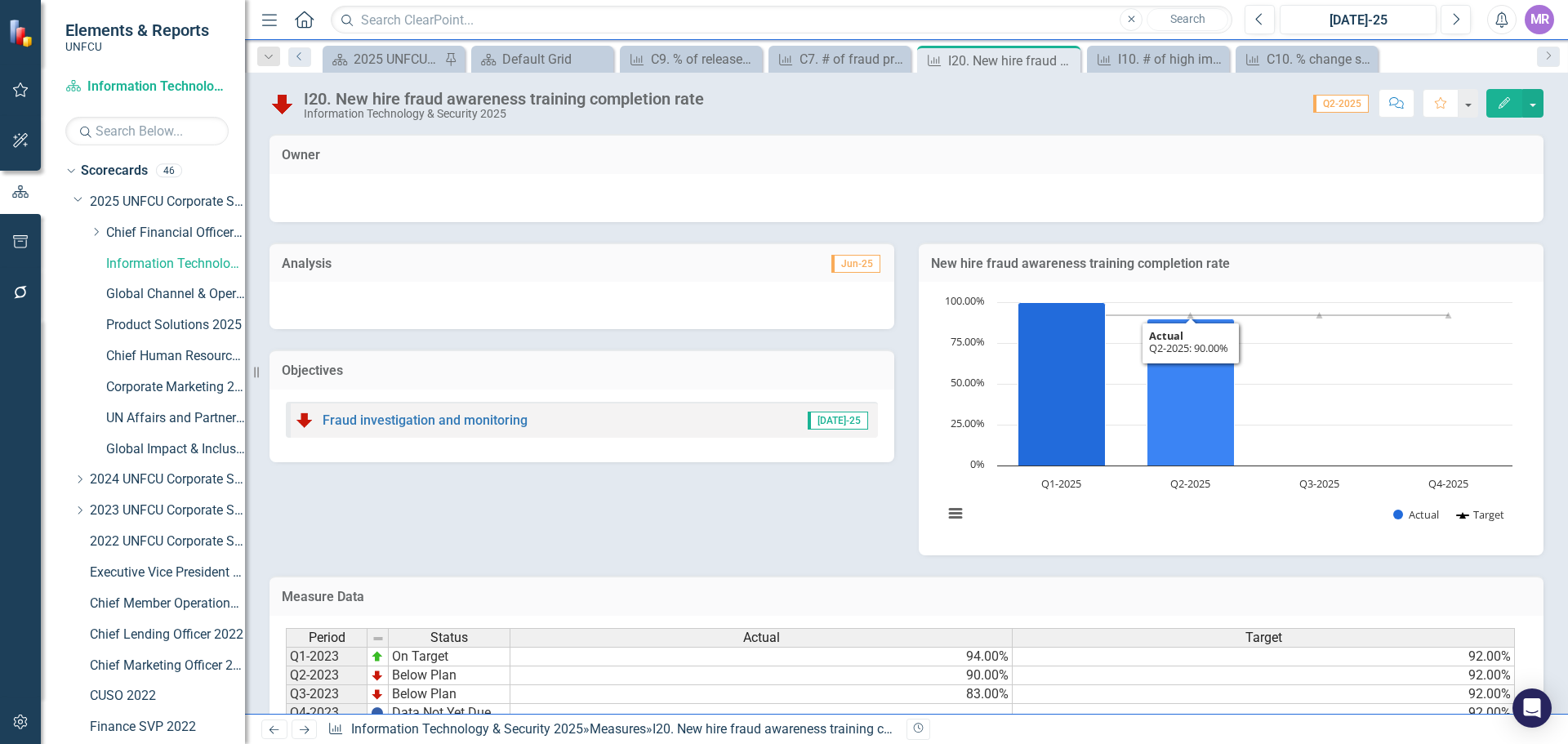
scroll to position [200, 0]
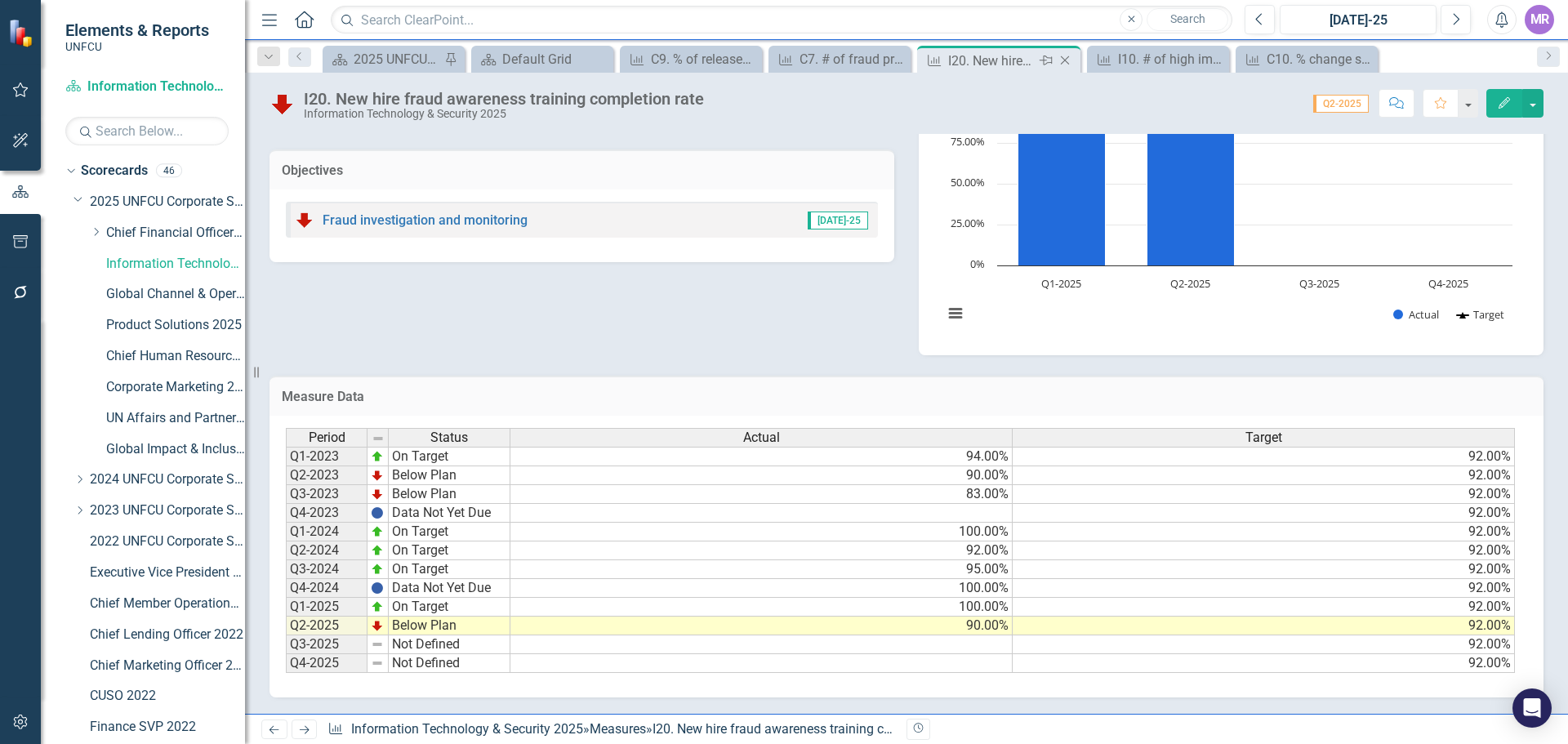
click at [1061, 62] on icon "Close" at bounding box center [1064, 60] width 16 height 13
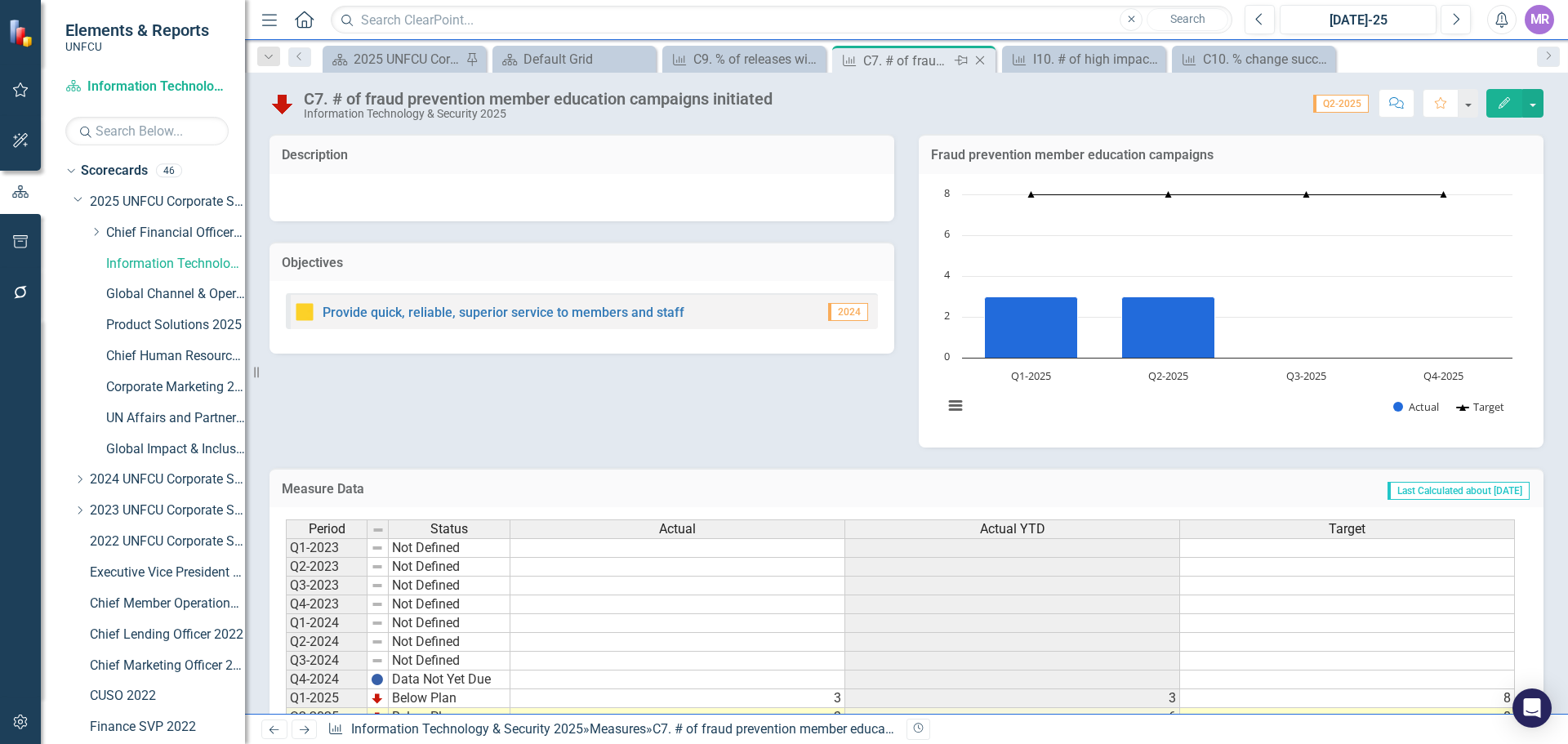
click at [980, 60] on icon "Close" at bounding box center [979, 60] width 16 height 13
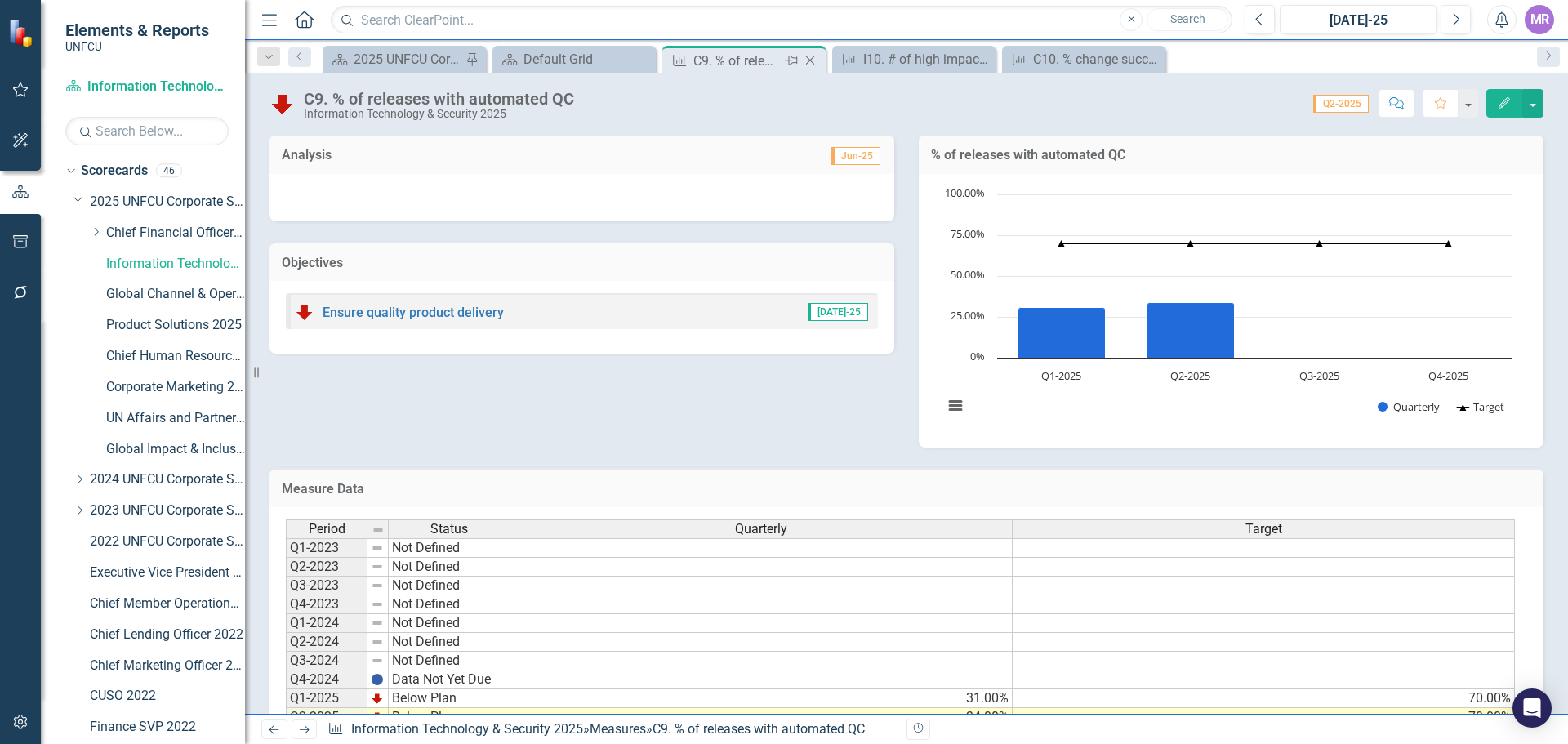
click at [819, 64] on div "Close" at bounding box center [811, 60] width 20 height 20
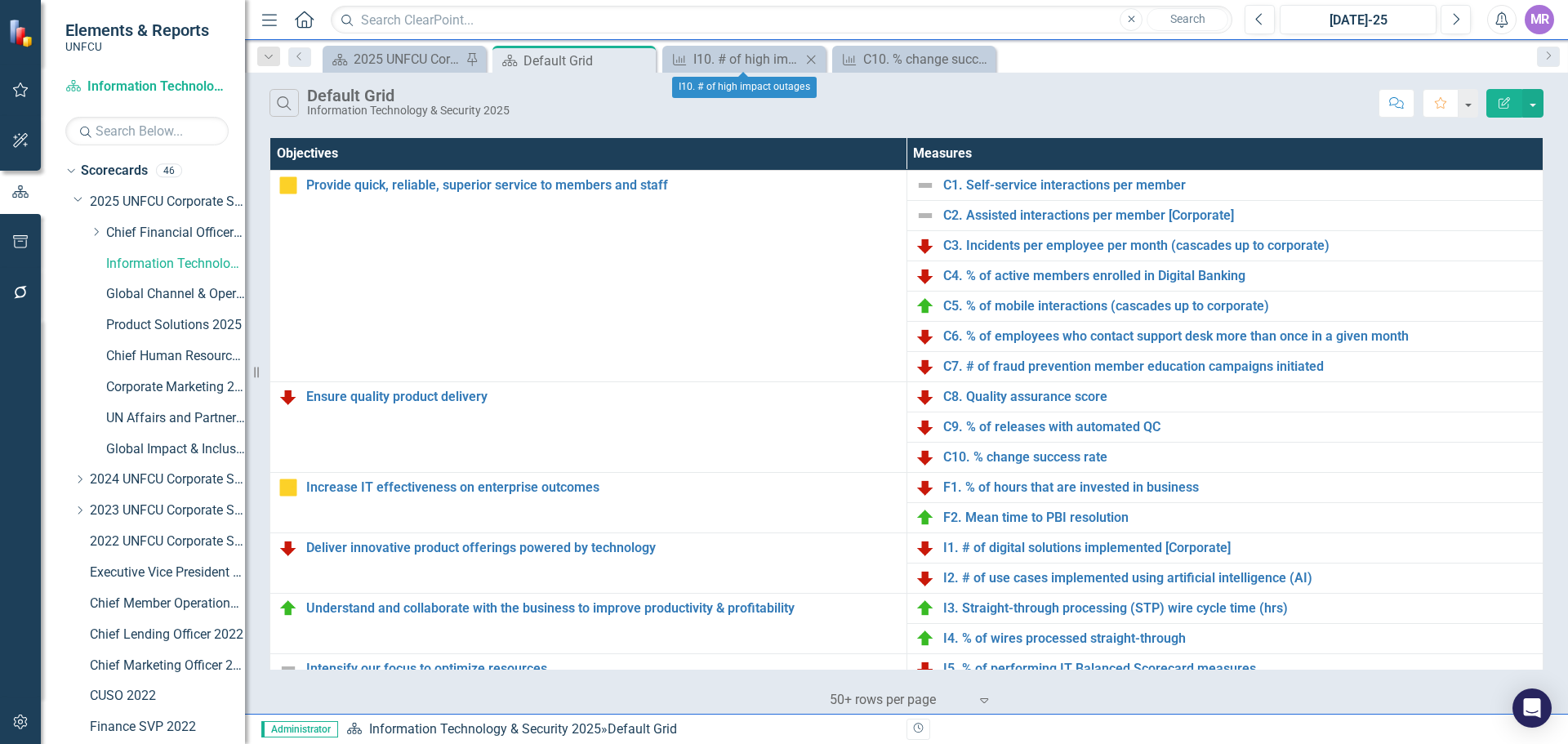
click at [819, 64] on icon "Close" at bounding box center [810, 60] width 16 height 13
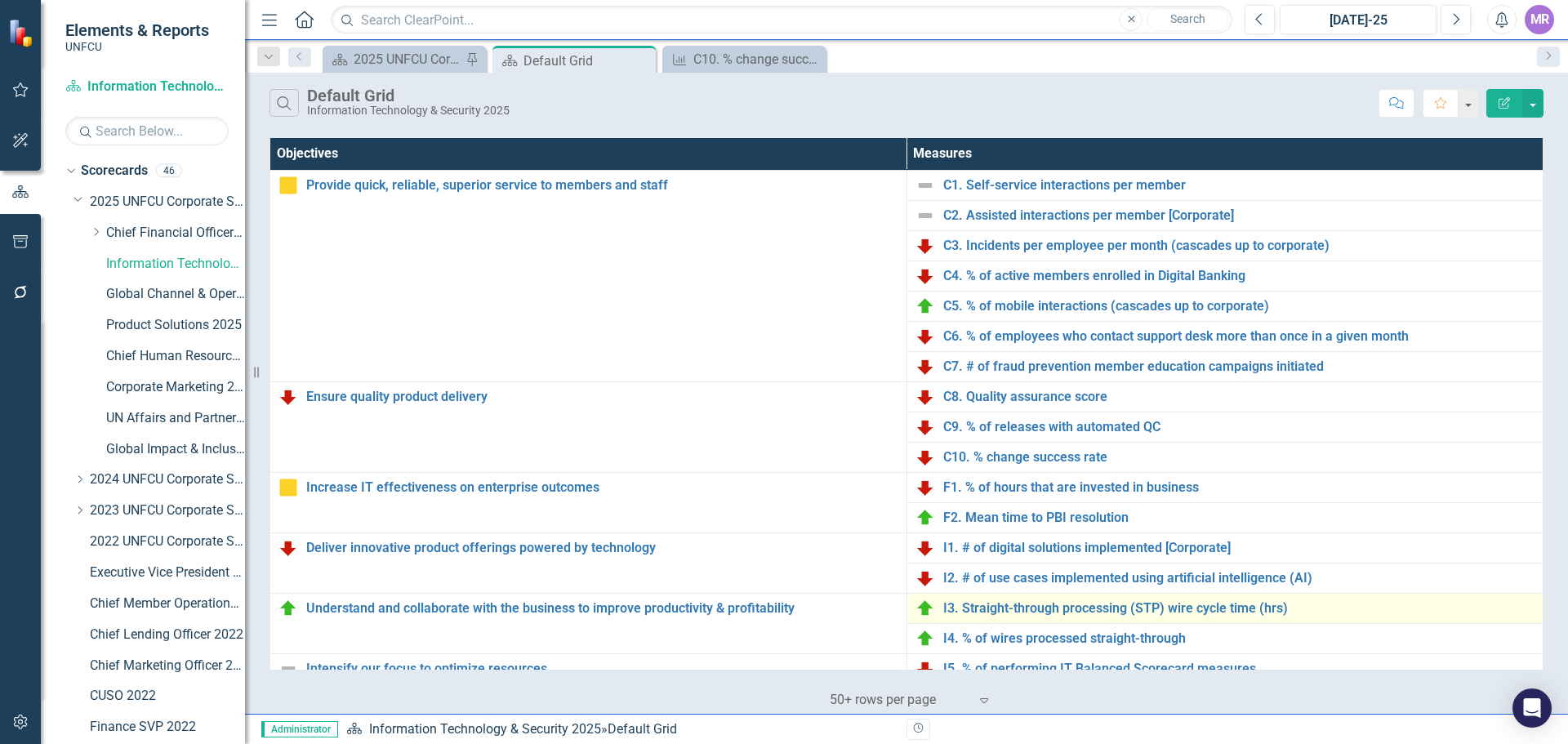
scroll to position [619, 0]
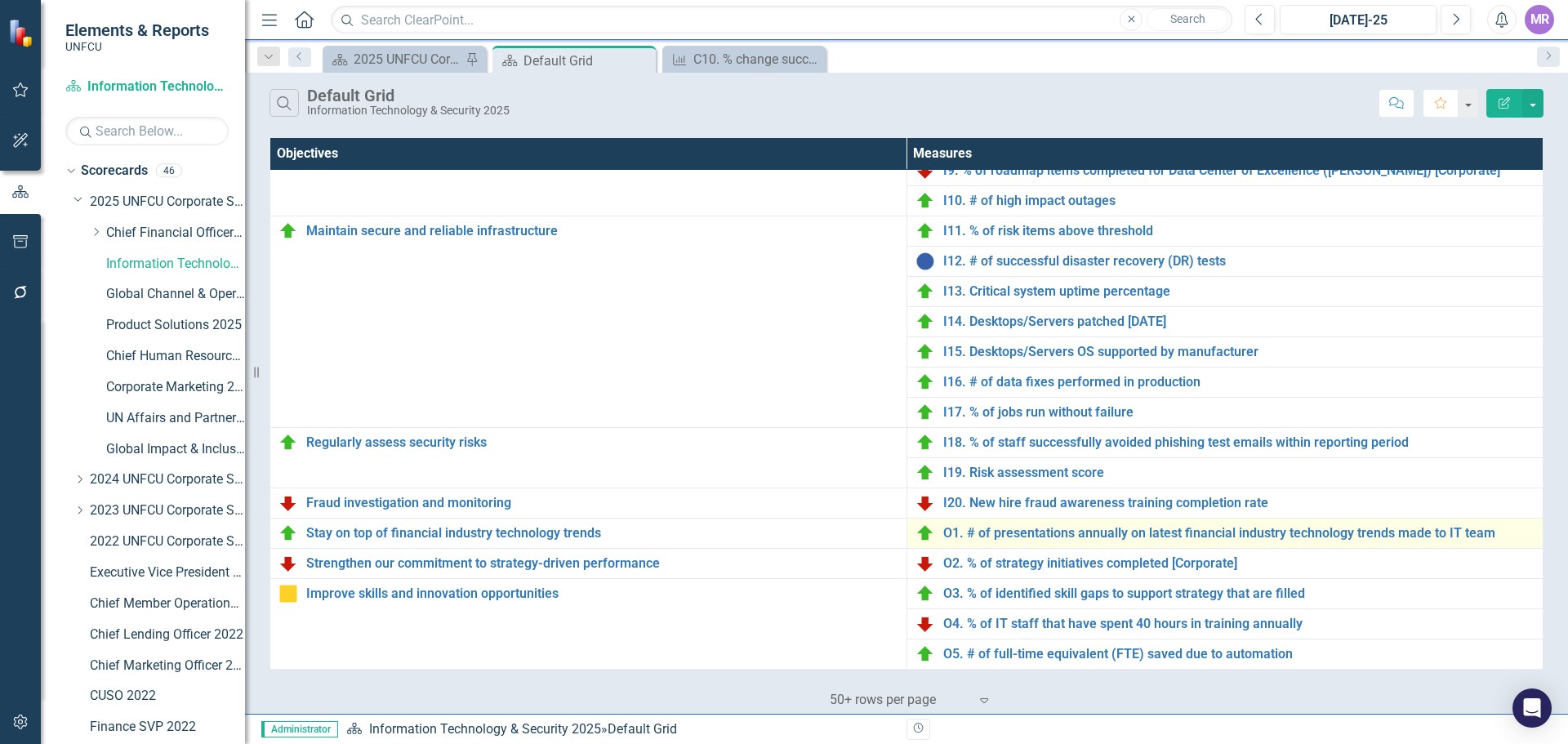
click at [1231, 544] on td "O1. # of presentations annually on latest financial industry technology trends …" at bounding box center [1225, 533] width 637 height 30
click at [1226, 536] on link "O1. # of presentations annually on latest financial industry technology trends …" at bounding box center [1239, 533] width 592 height 15
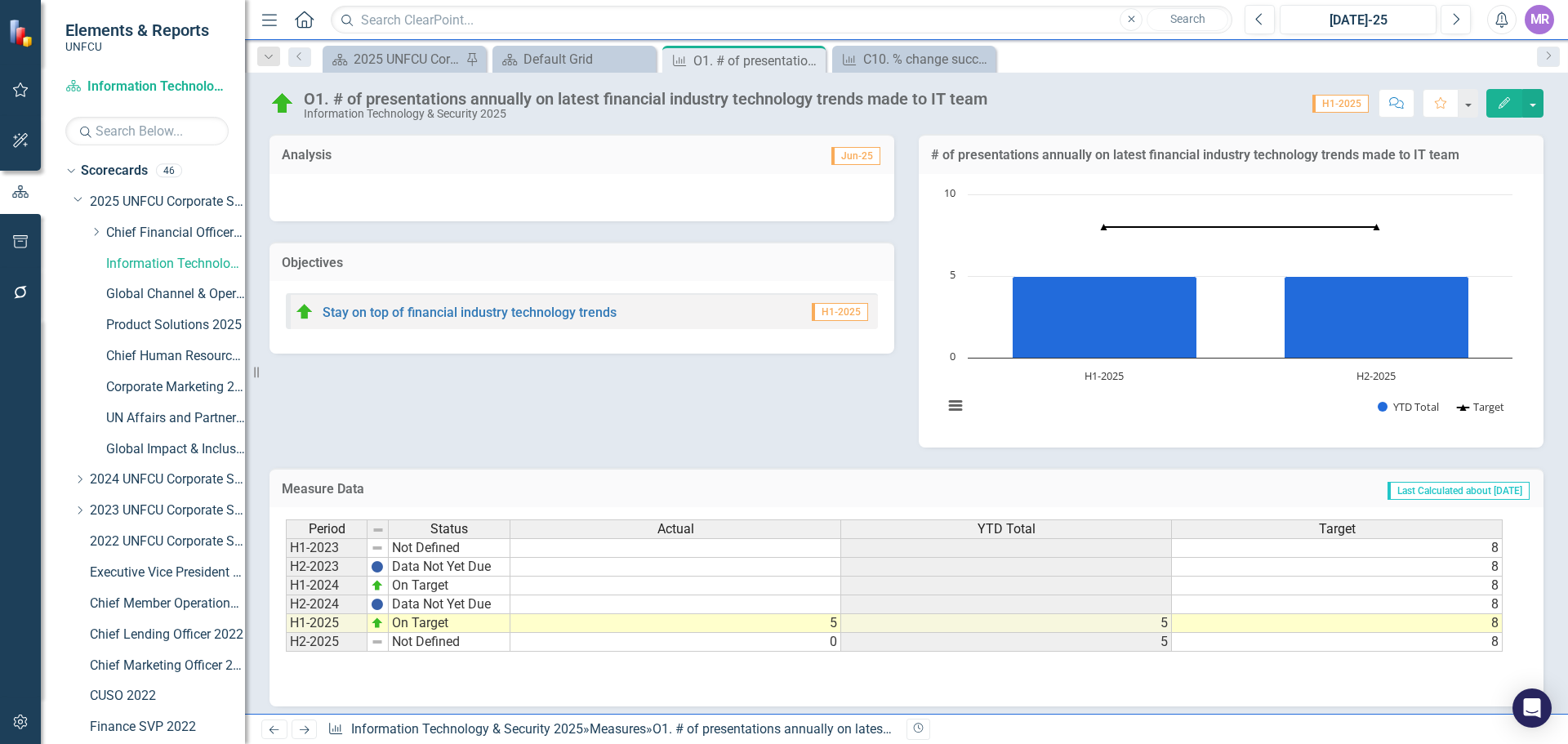
scroll to position [9, 0]
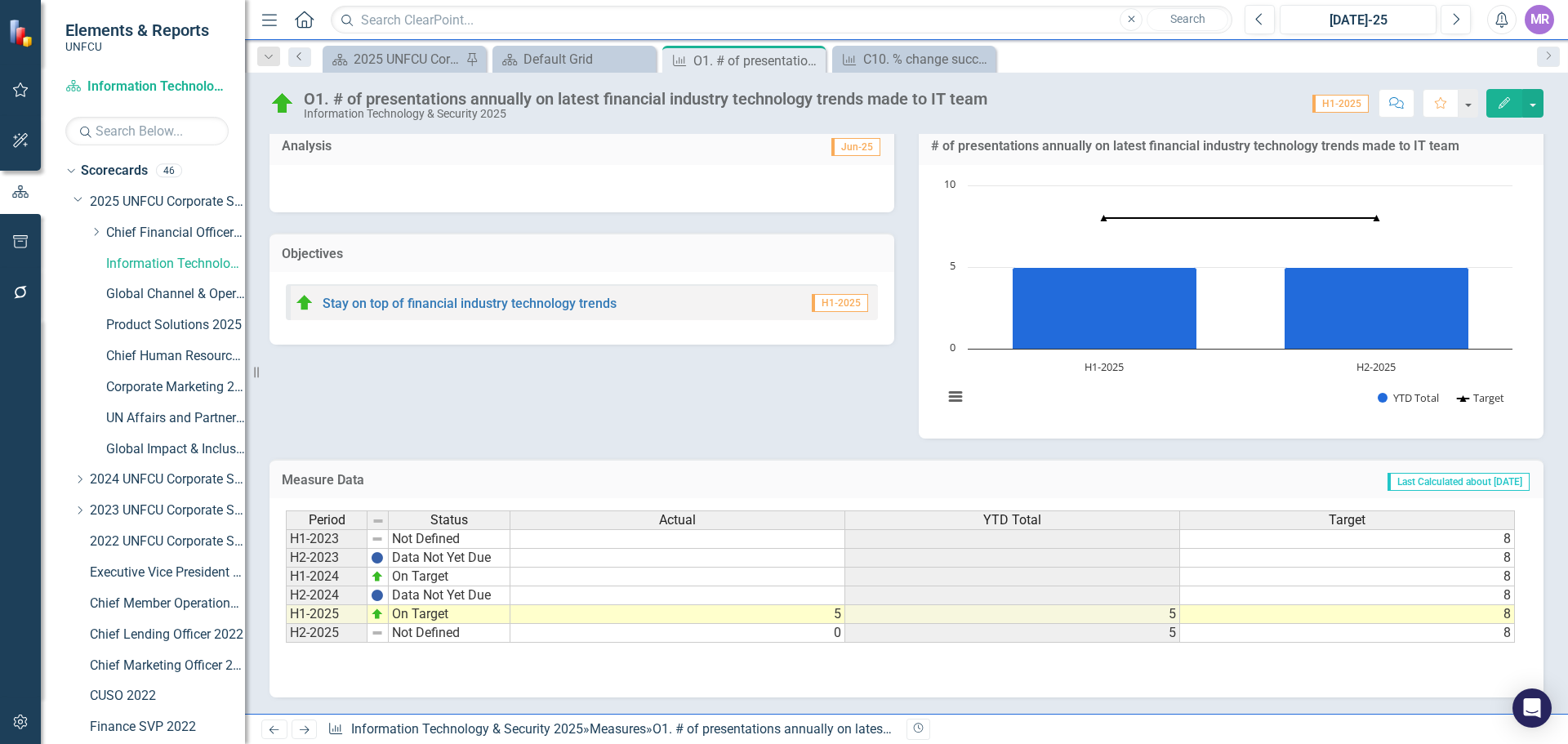
click at [295, 51] on icon "Previous" at bounding box center [300, 56] width 13 height 10
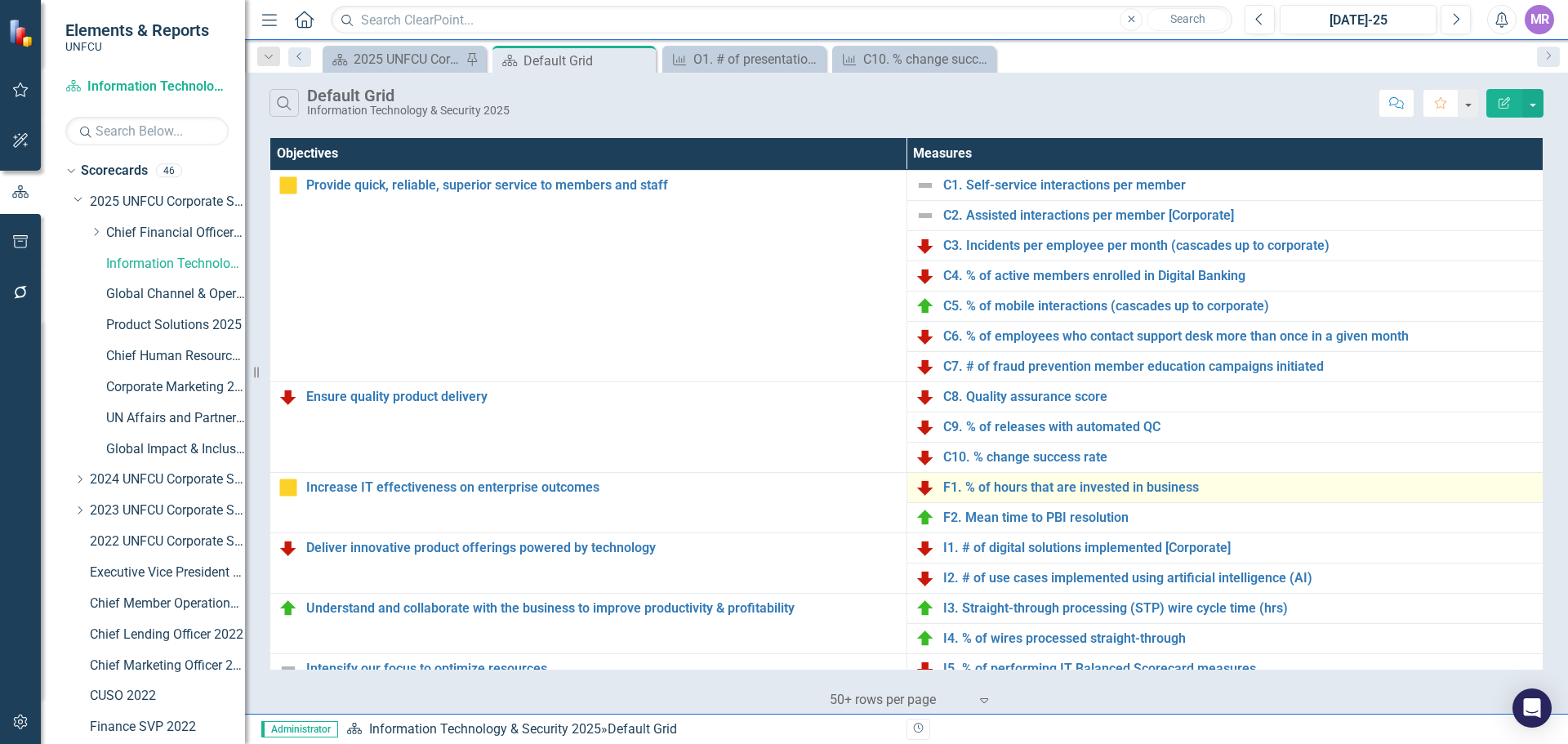
scroll to position [327, 0]
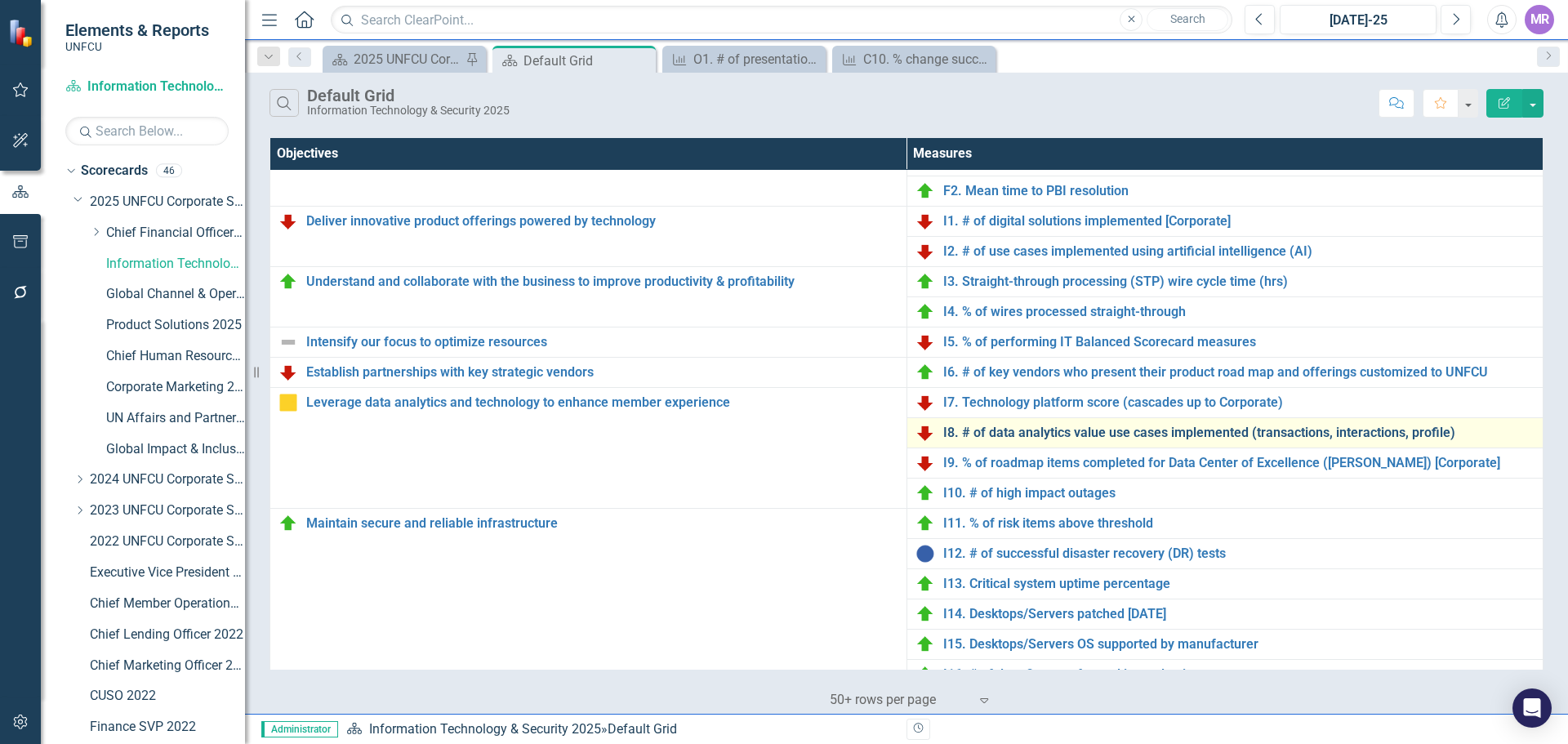
click at [1077, 426] on link "I8. # of data analytics value use cases implemented (transactions, interactions…" at bounding box center [1239, 433] width 592 height 15
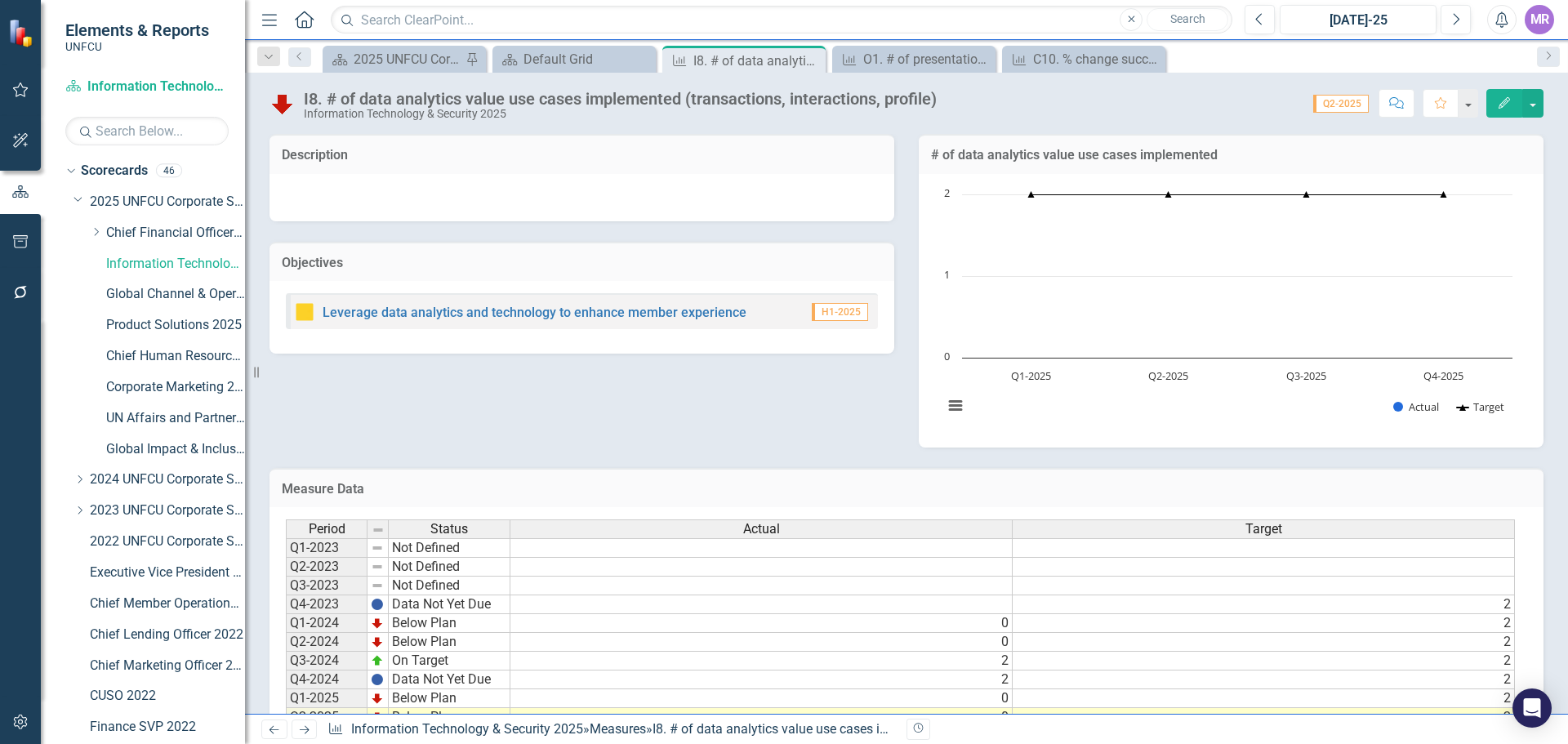
scroll to position [91, 0]
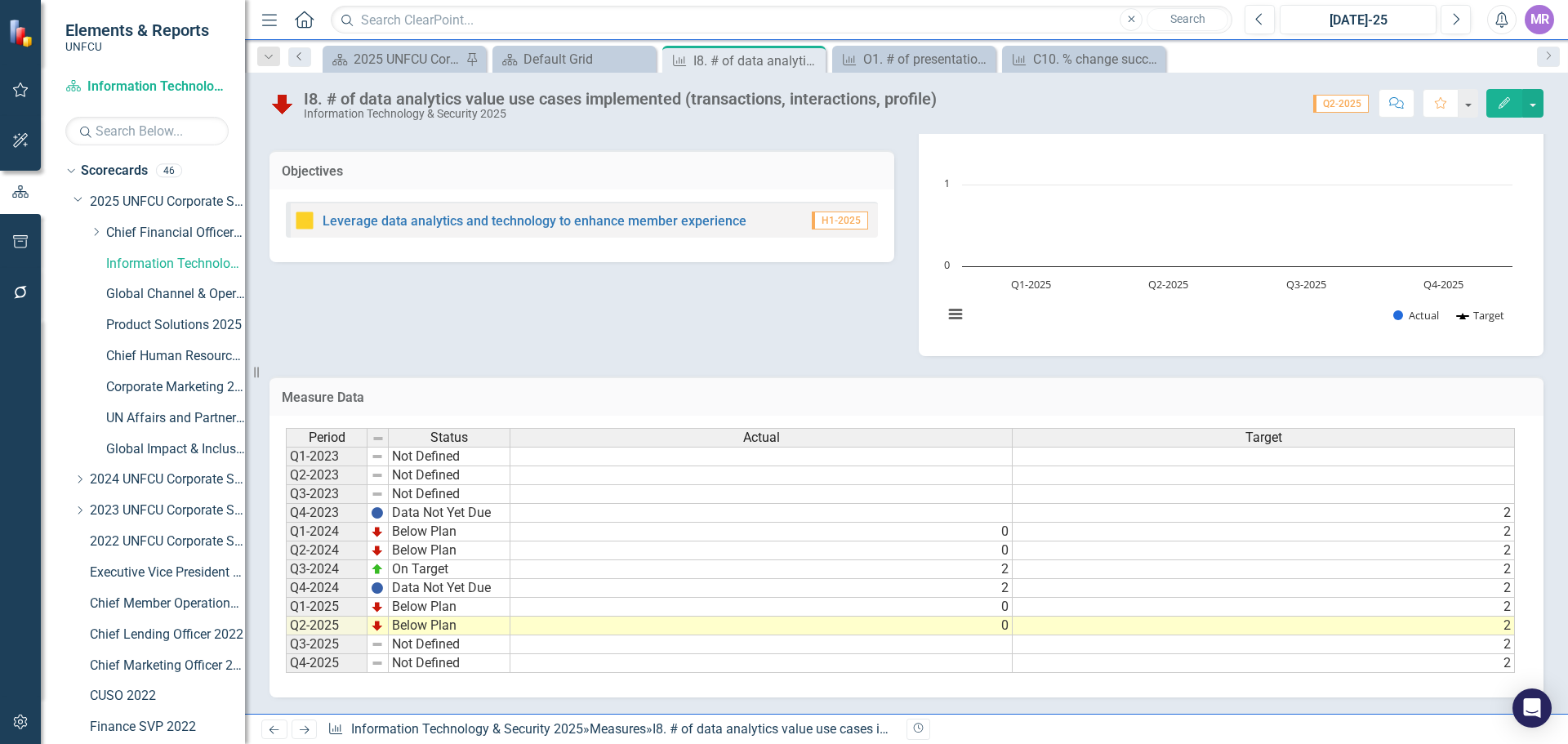
click at [306, 54] on link "Previous" at bounding box center [299, 56] width 23 height 19
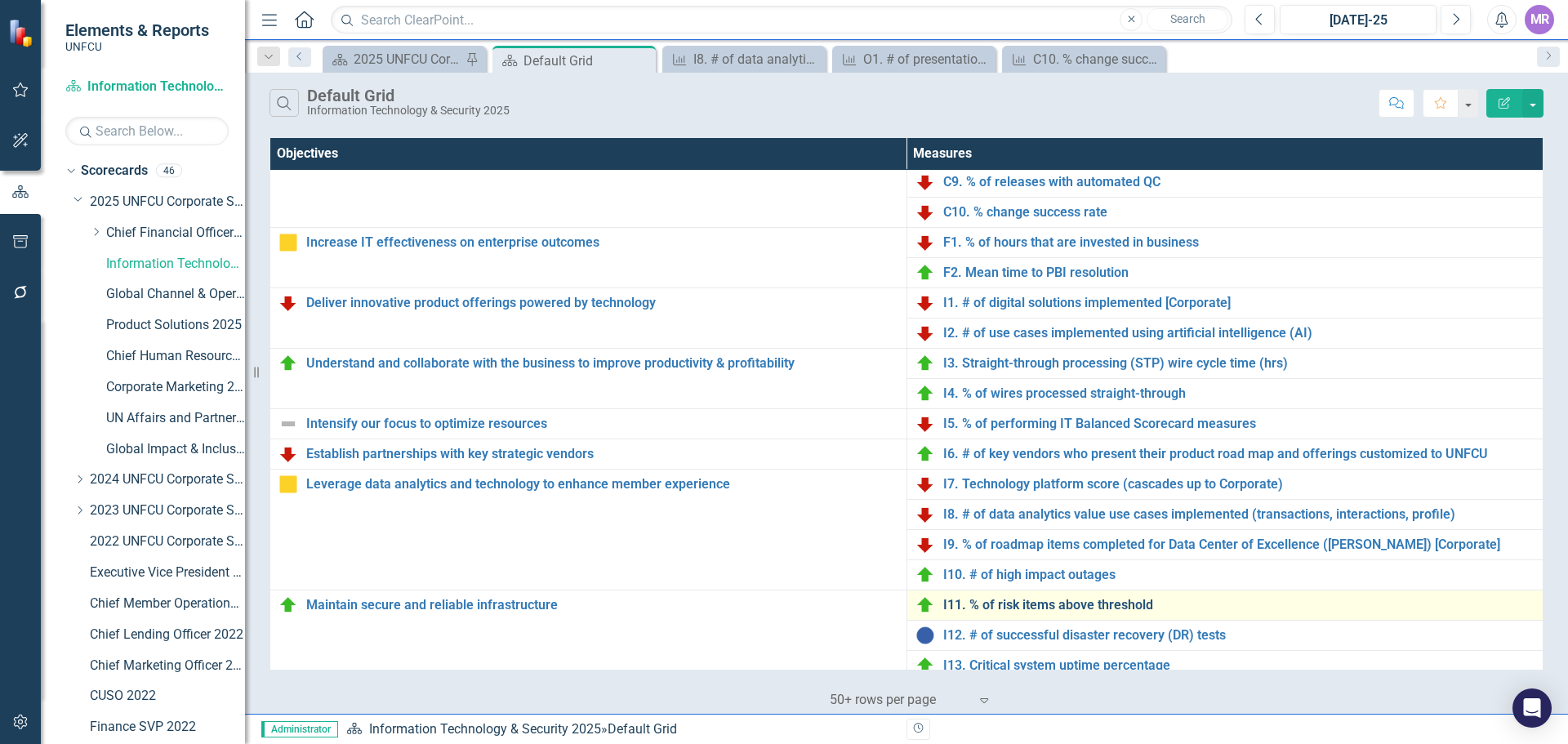
scroll to position [572, 0]
